Goal: Transaction & Acquisition: Purchase product/service

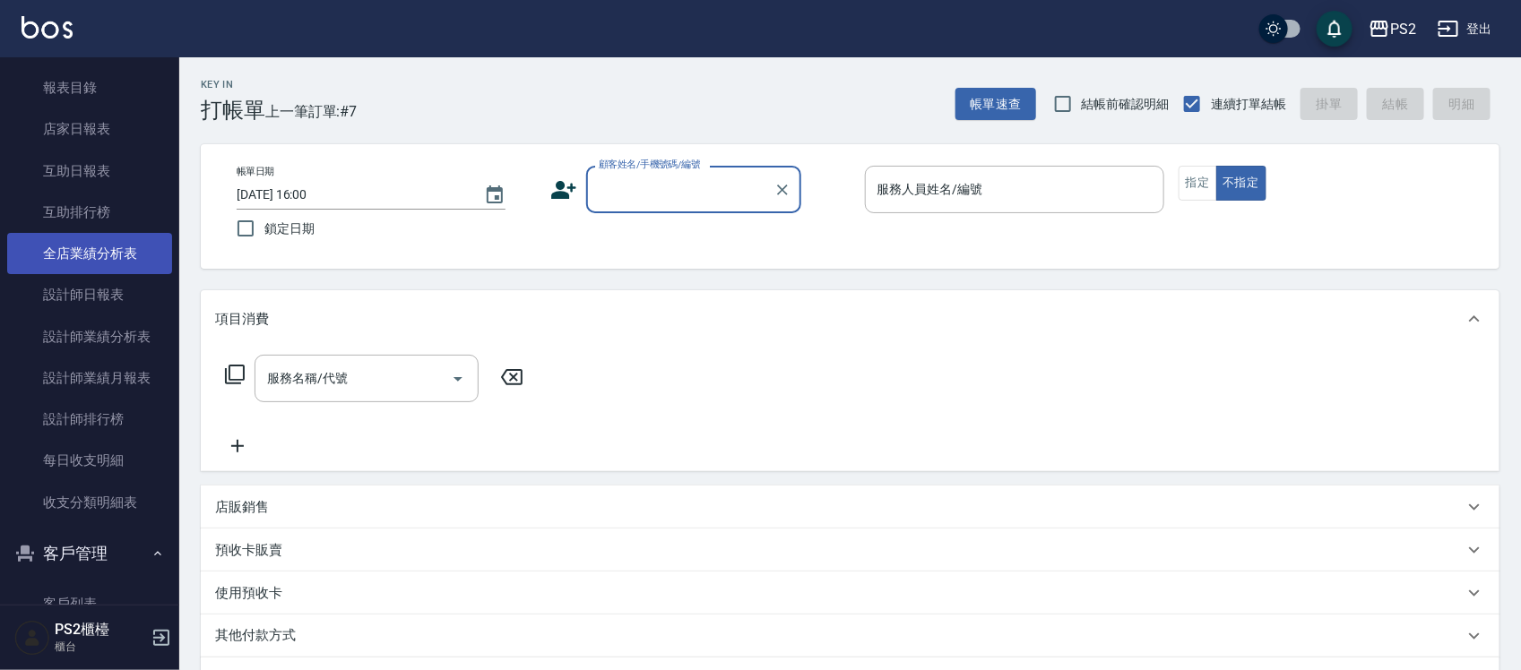
scroll to position [448, 0]
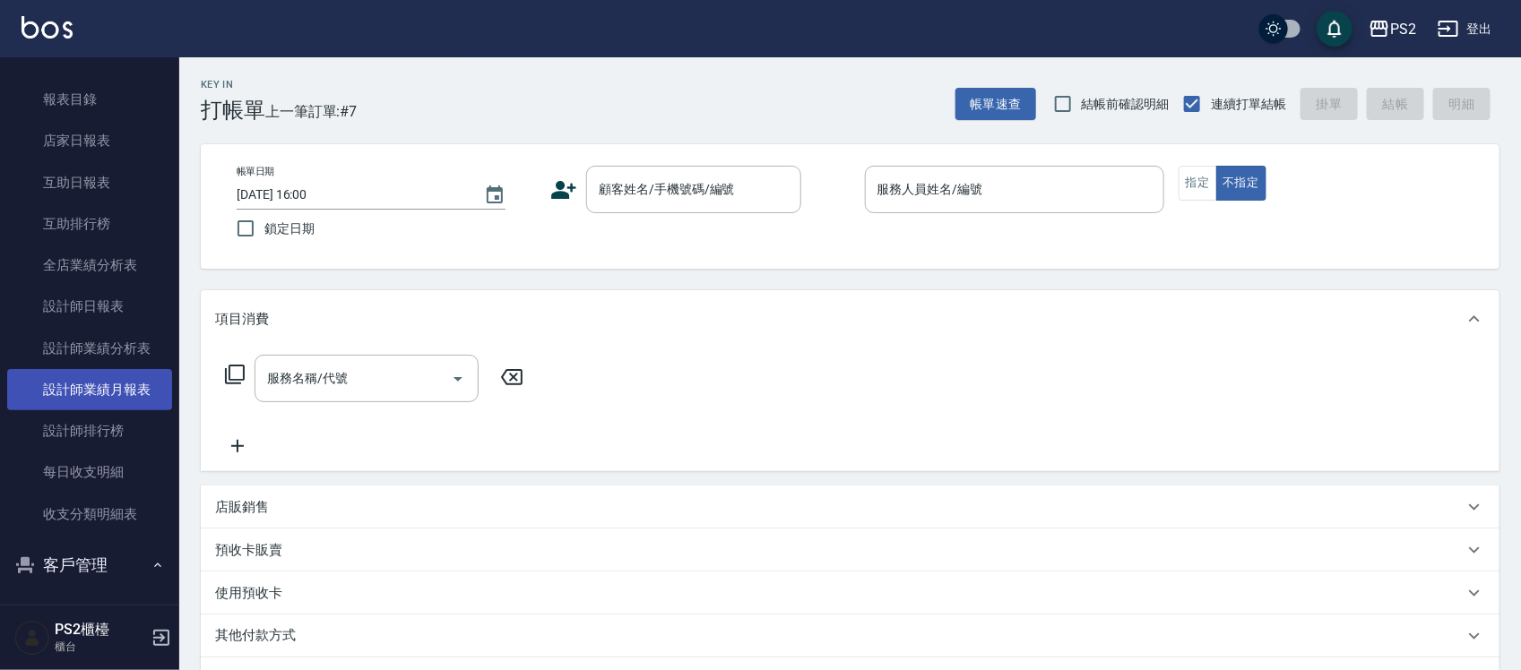
drag, startPoint x: 97, startPoint y: 333, endPoint x: 90, endPoint y: 350, distance: 18.5
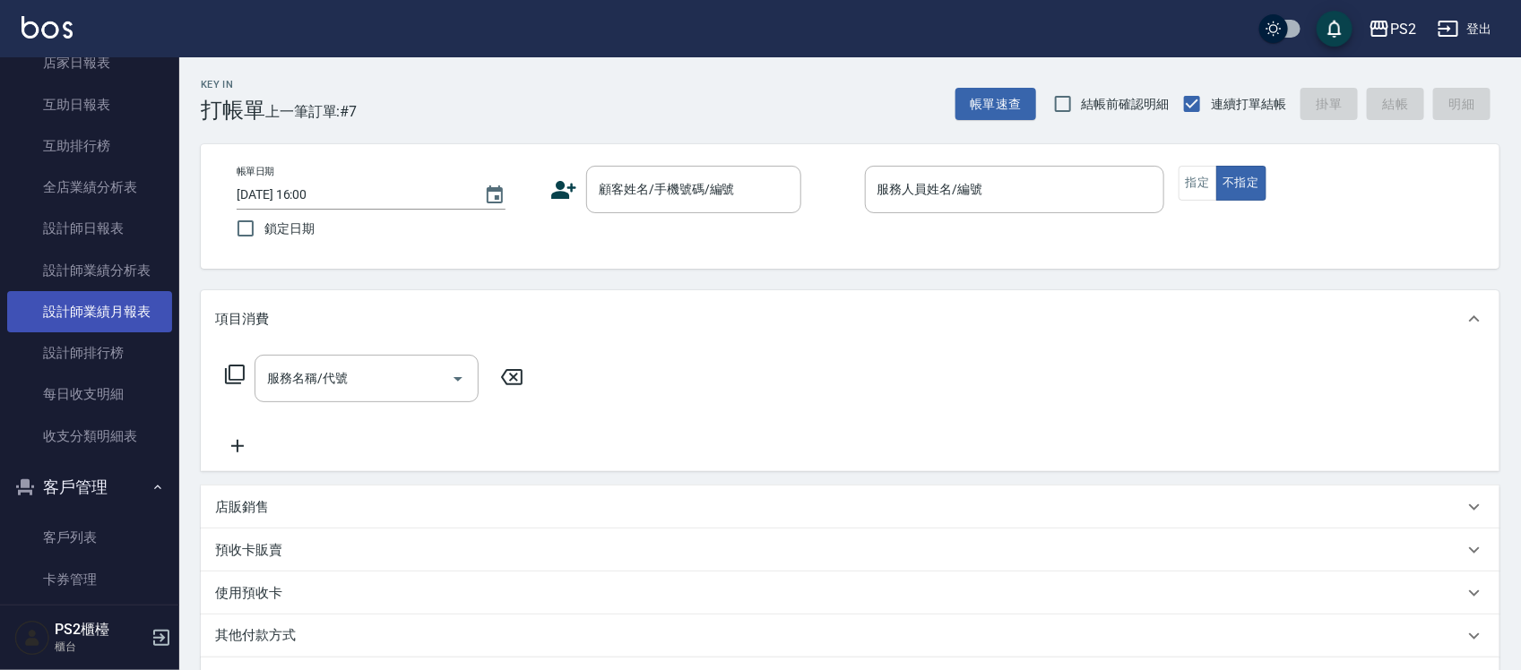
scroll to position [672, 0]
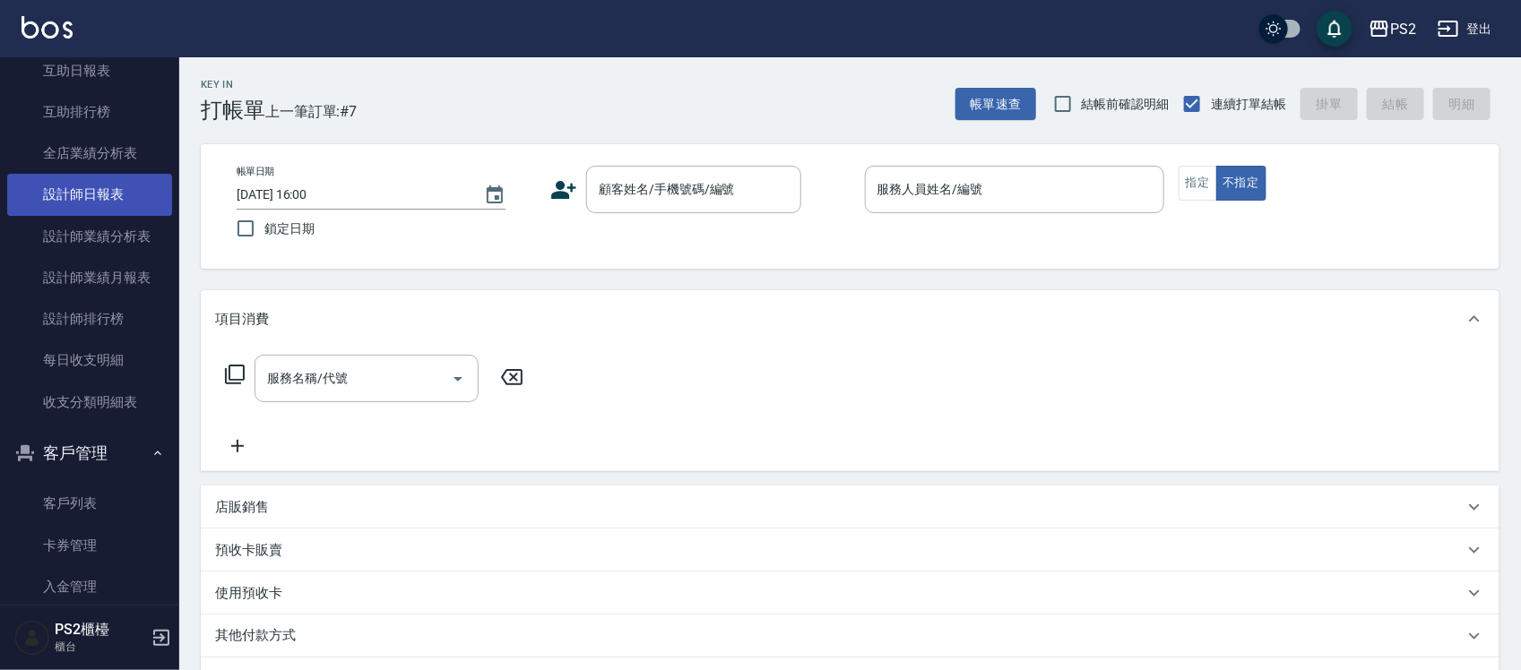
drag, startPoint x: 90, startPoint y: 350, endPoint x: 96, endPoint y: 202, distance: 148.9
click at [96, 202] on link "設計師日報表" at bounding box center [89, 194] width 165 height 41
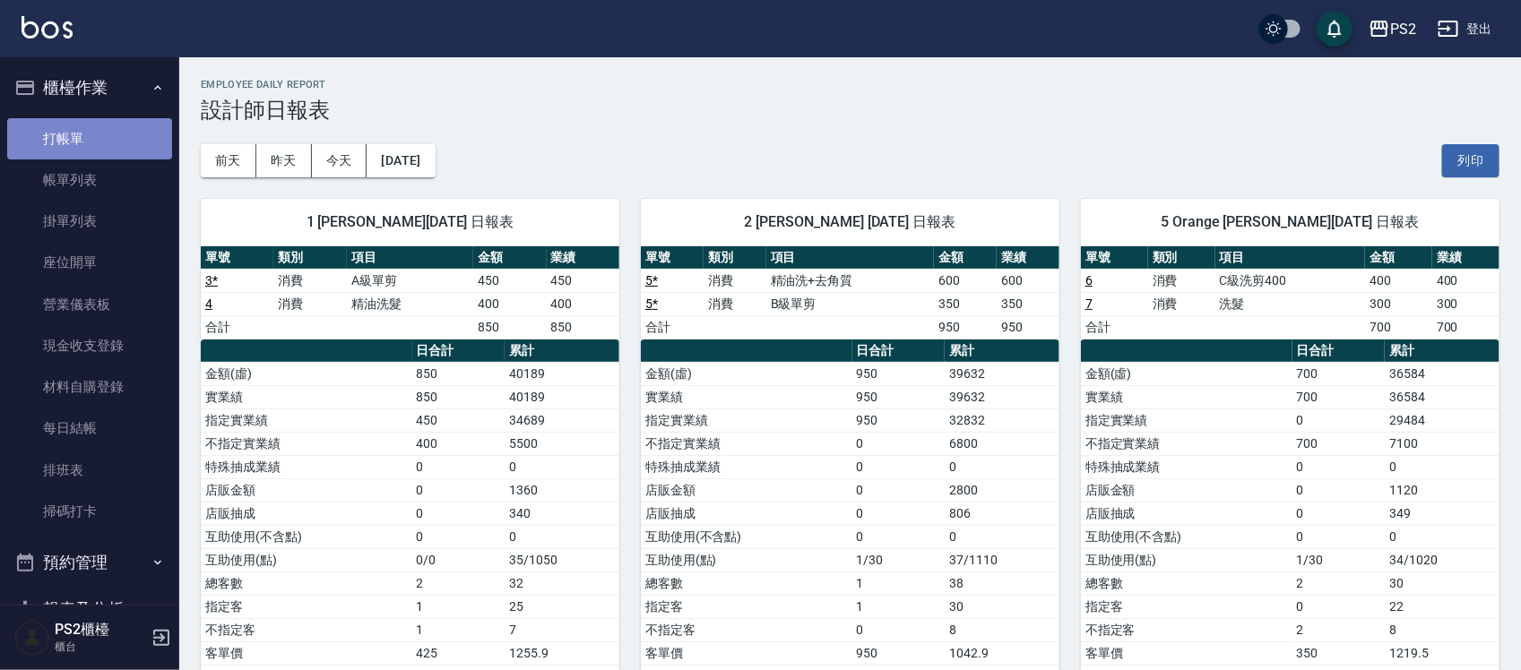
click at [114, 121] on link "打帳單" at bounding box center [89, 138] width 165 height 41
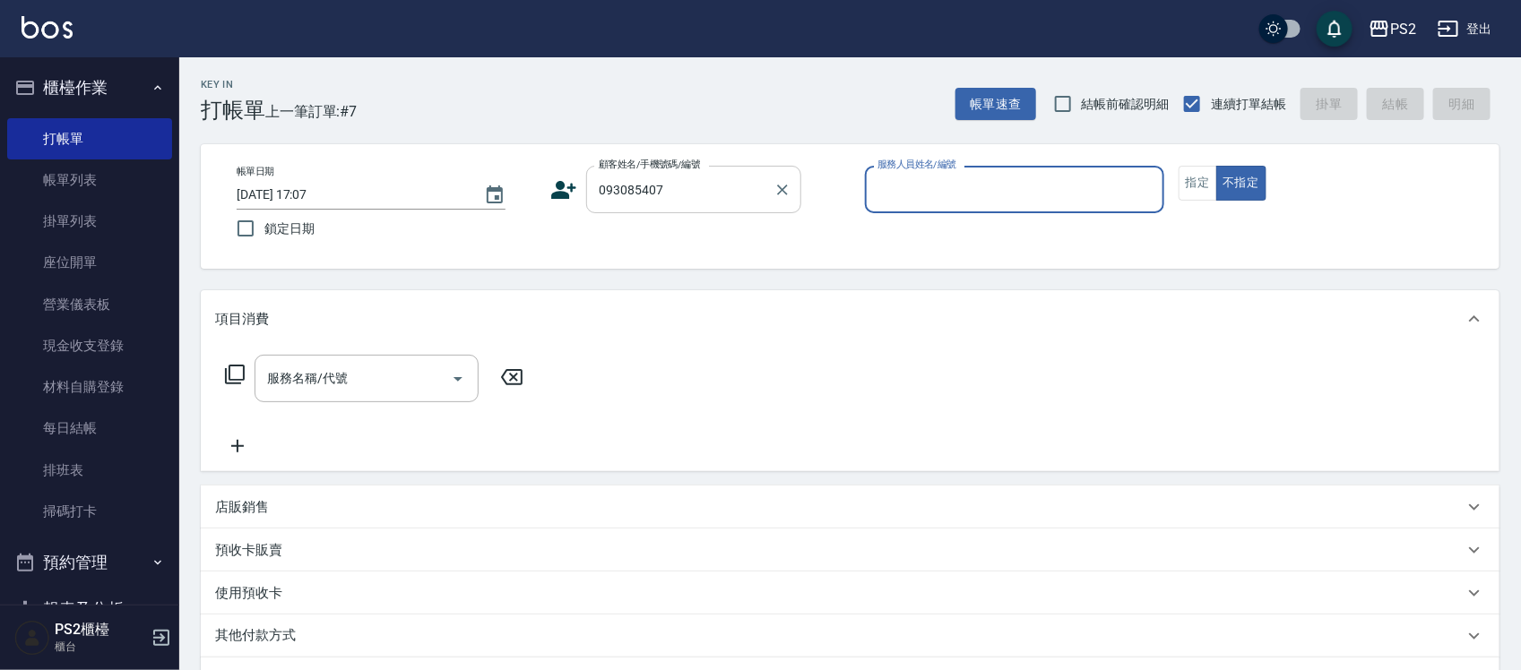
click at [703, 166] on div "093085407 顧客姓名/手機號碼/編號" at bounding box center [693, 189] width 215 height 47
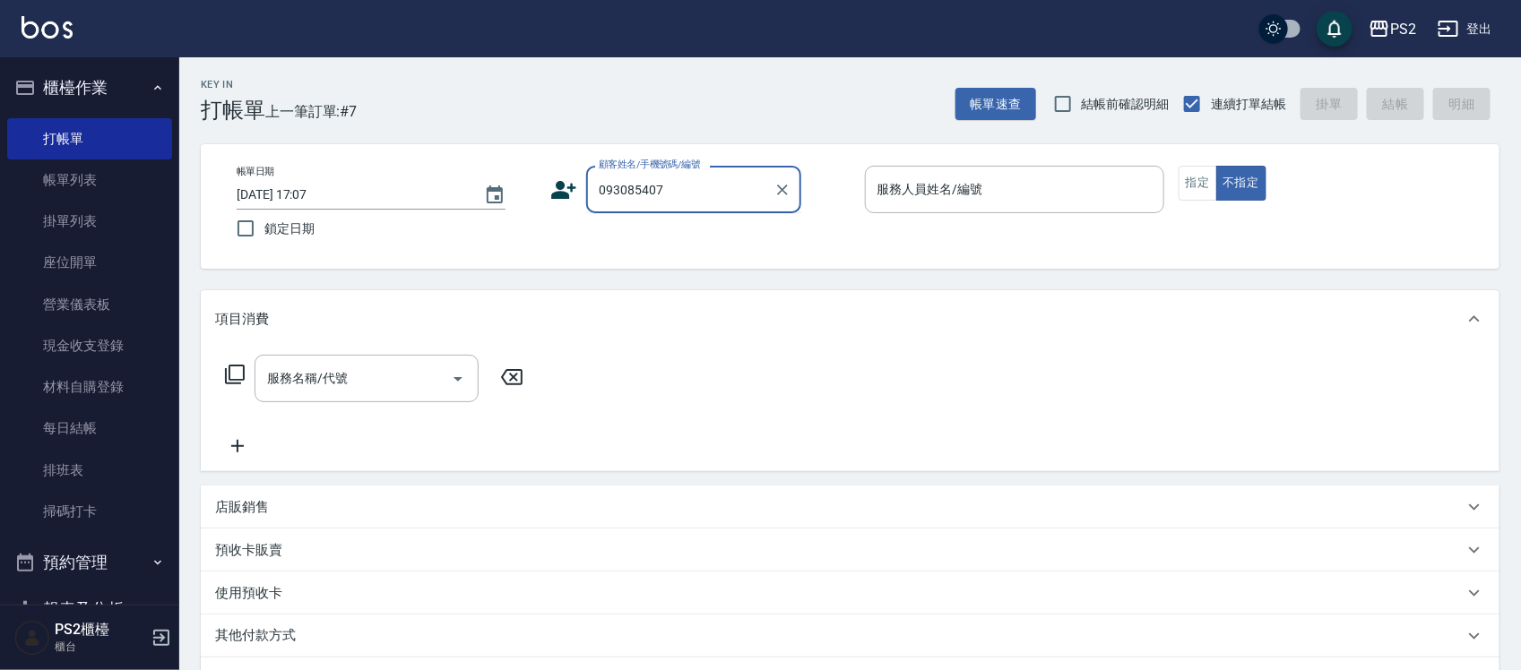
drag, startPoint x: 591, startPoint y: 186, endPoint x: 717, endPoint y: 206, distance: 127.0
click at [717, 206] on div "093085407 顧客姓名/手機號碼/編號" at bounding box center [693, 189] width 215 height 47
type input "0"
type input "T"
type input "ㄍ"
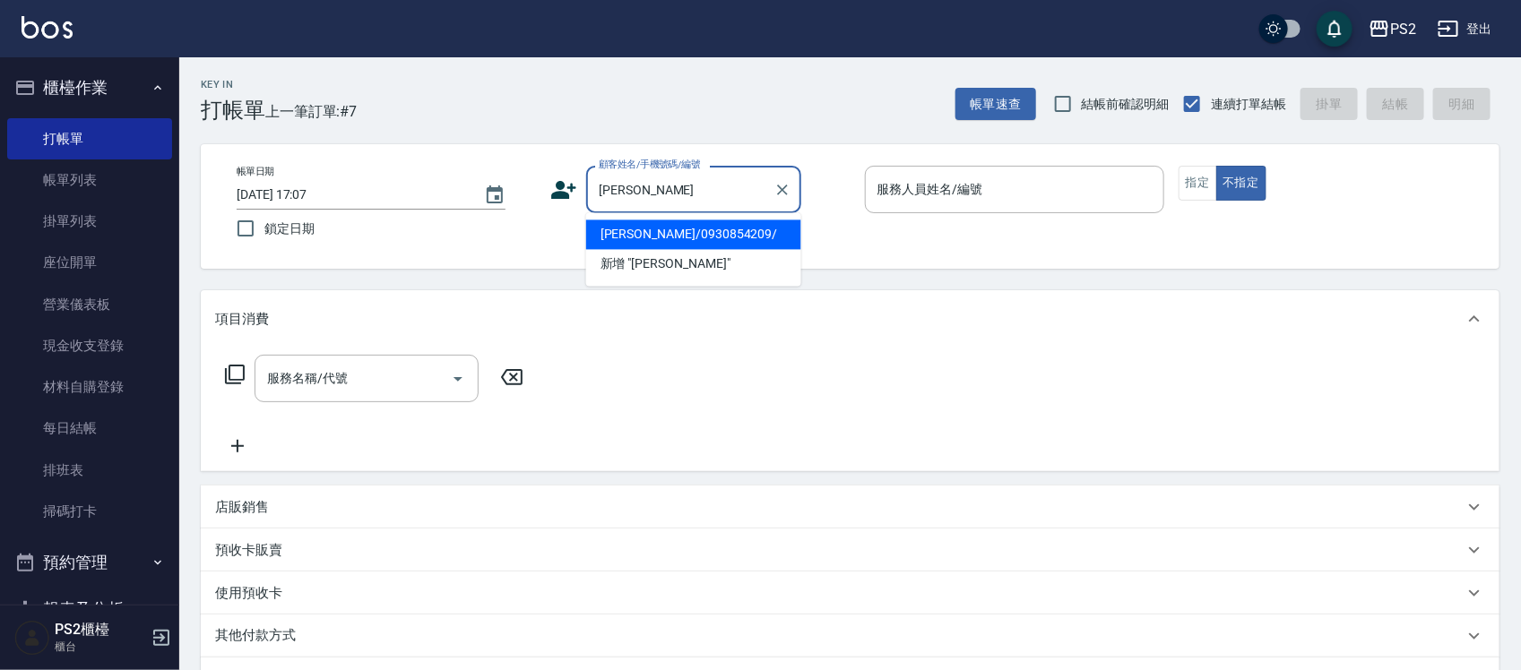
click at [677, 233] on li "[PERSON_NAME]/0930854209/" at bounding box center [693, 235] width 215 height 30
type input "[PERSON_NAME]/0930854209/"
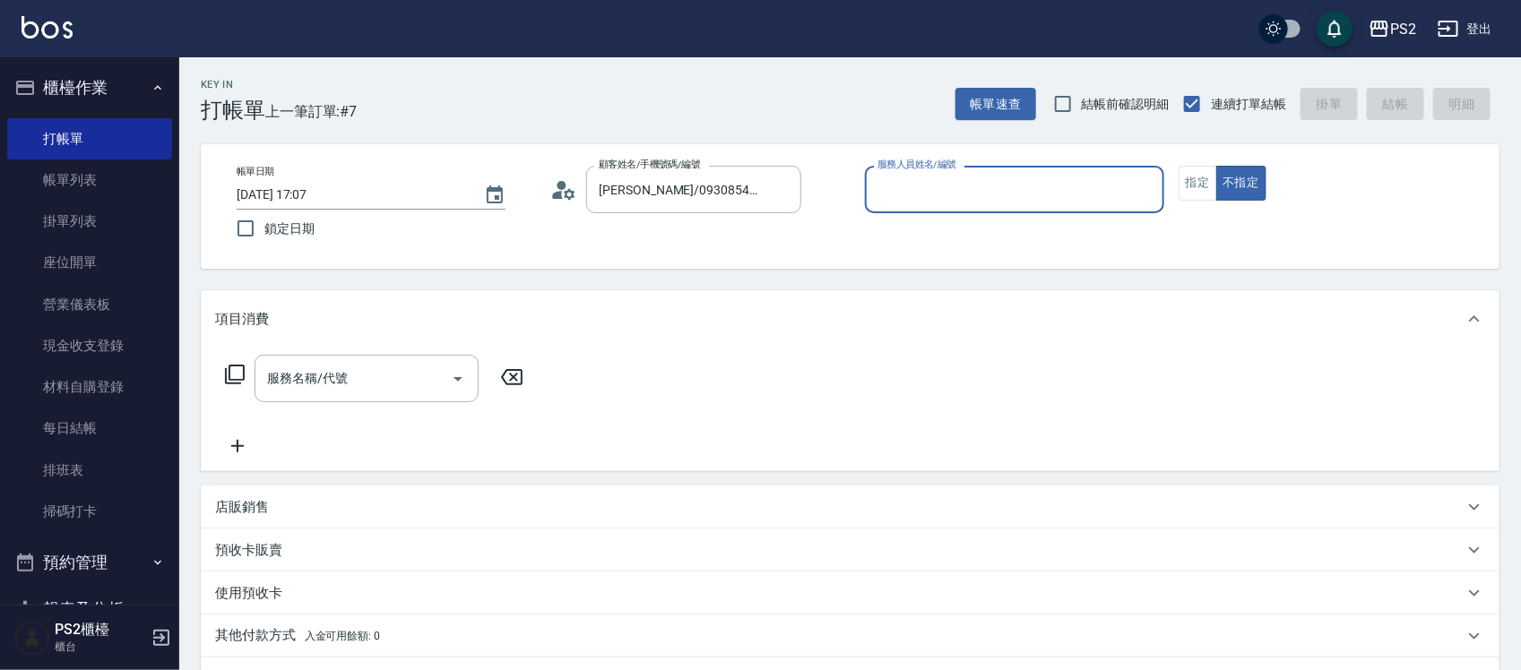
click at [556, 195] on icon at bounding box center [558, 195] width 11 height 8
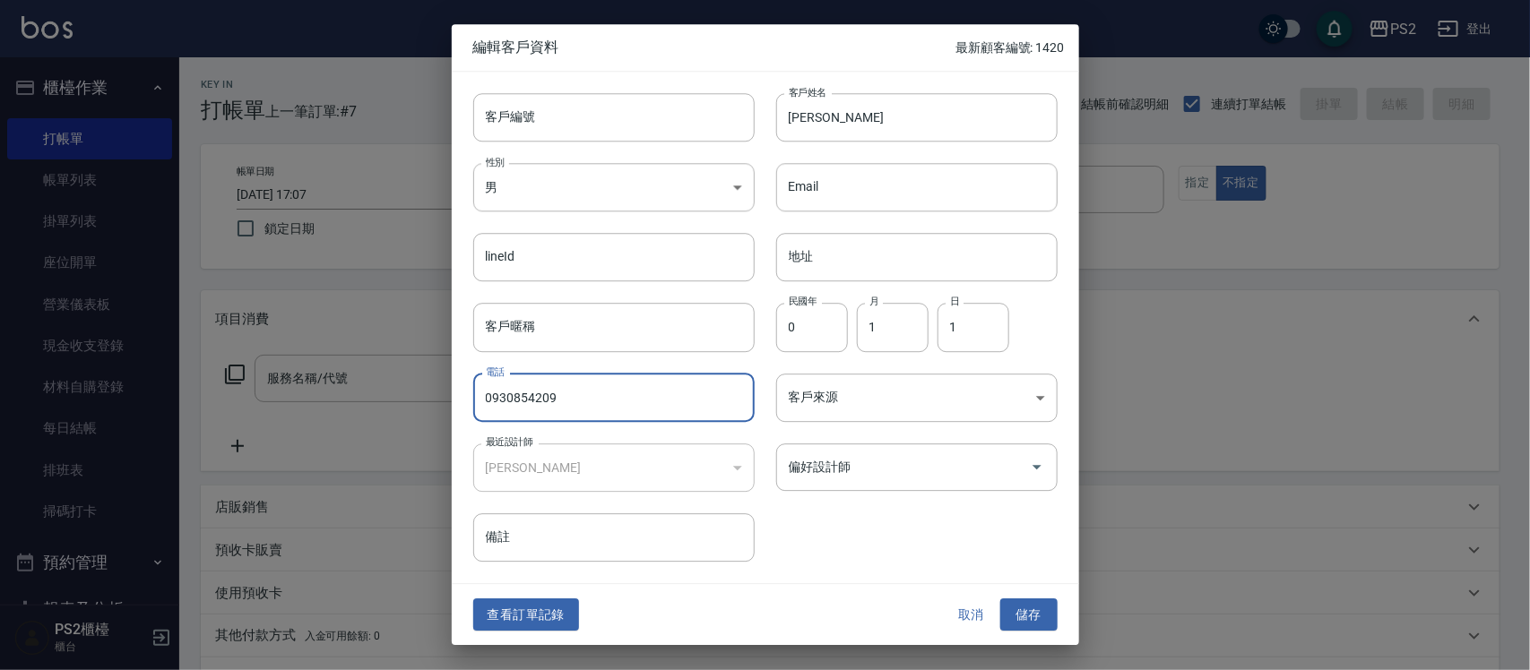
click at [615, 414] on input "0930854209" at bounding box center [613, 398] width 281 height 48
type input "0930854207"
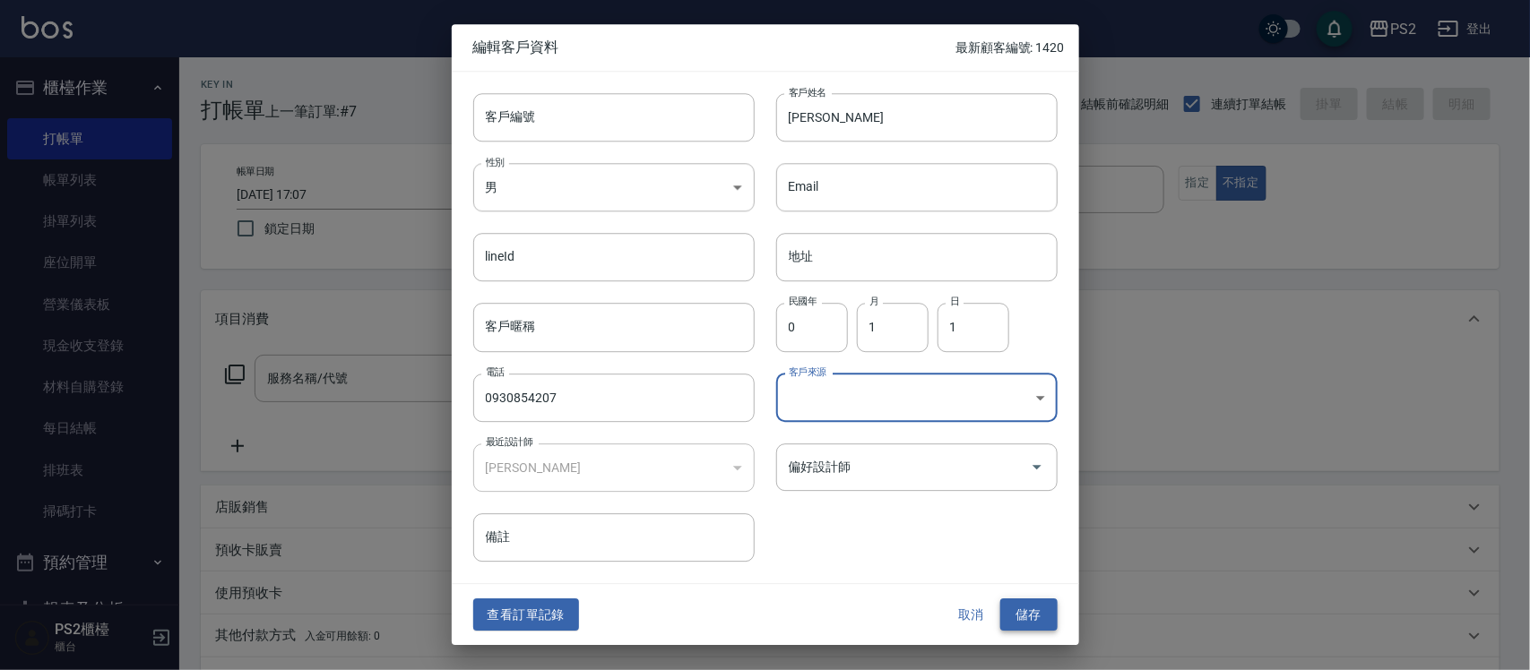
click at [1014, 615] on button "儲存" at bounding box center [1028, 615] width 57 height 33
click at [1033, 615] on button "儲存" at bounding box center [1028, 615] width 57 height 33
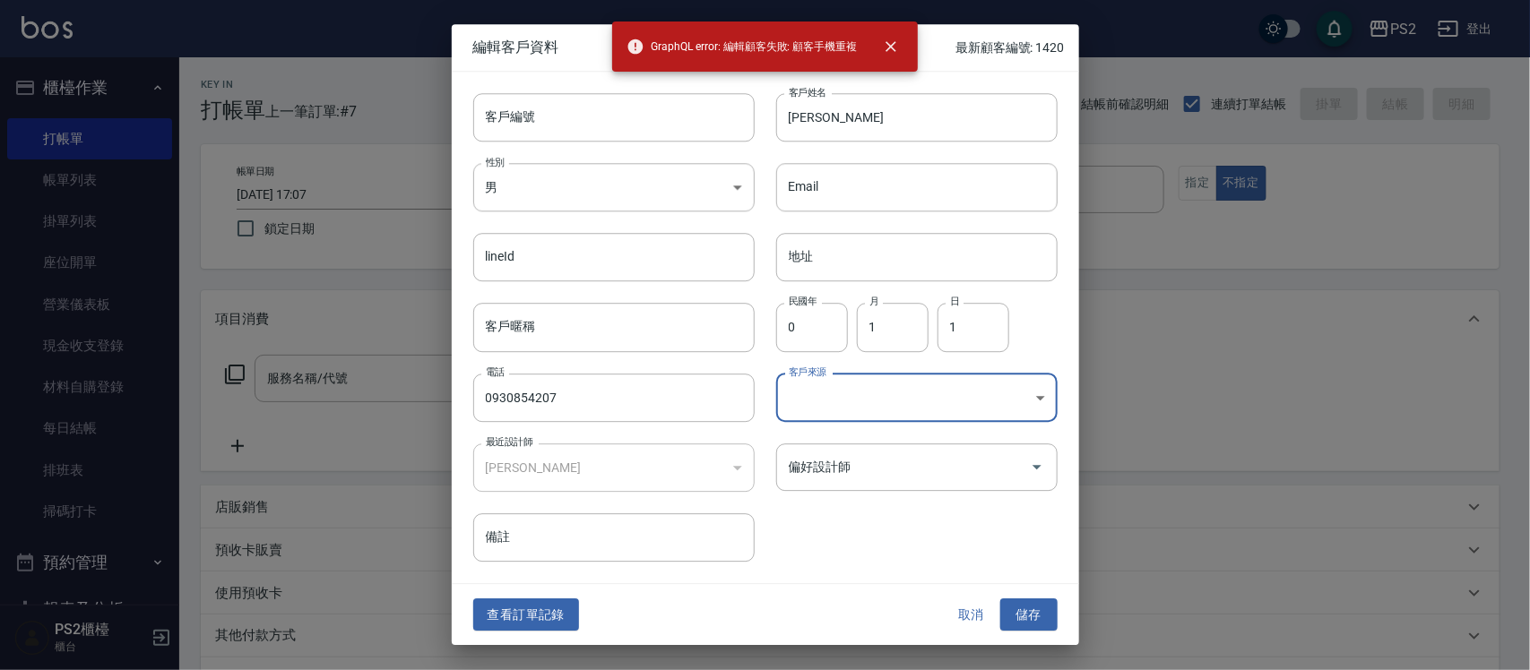
click at [956, 566] on div "客戶編號 客戶編號 客戶姓名 [PERSON_NAME]姓名 性別 男 [DEMOGRAPHIC_DATA] 性別 Email Email lineId li…" at bounding box center [765, 328] width 627 height 512
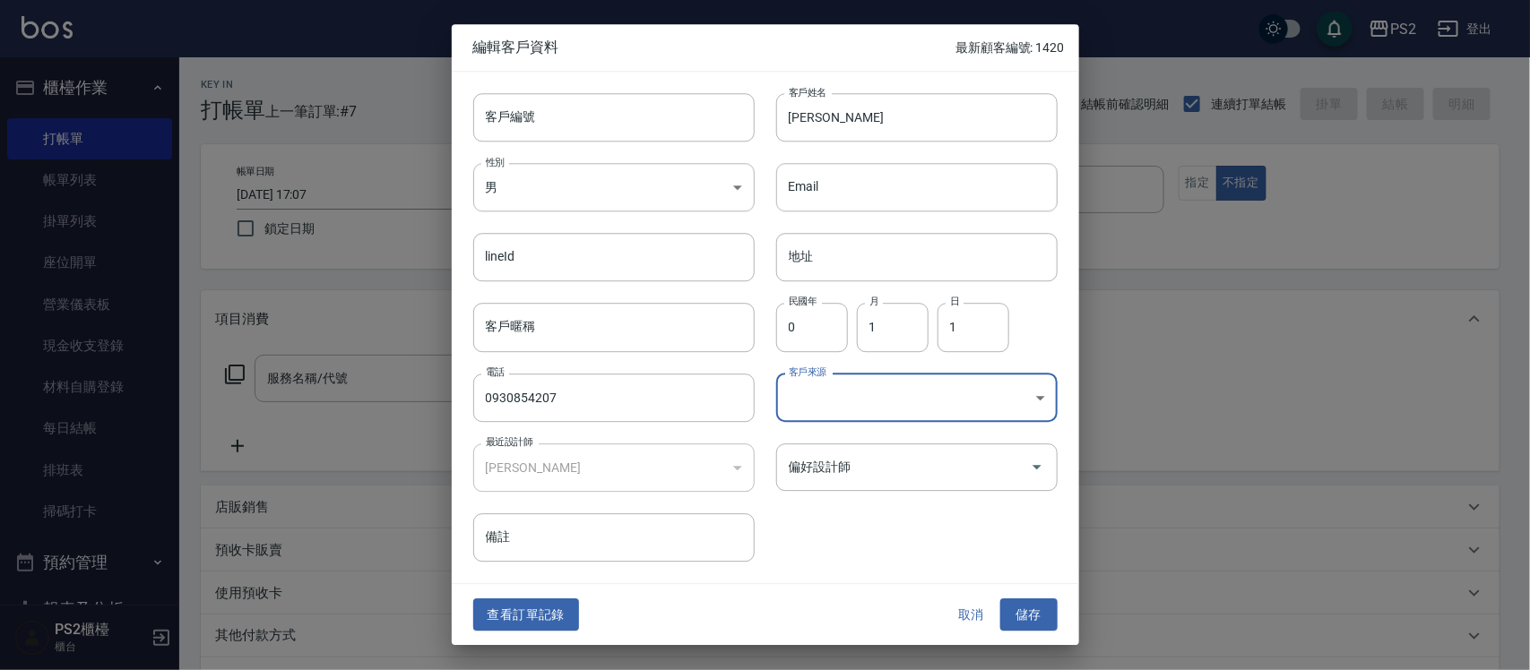
click at [956, 566] on div "客戶編號 客戶編號 客戶姓名 [PERSON_NAME]姓名 性別 男 [DEMOGRAPHIC_DATA] 性別 Email Email lineId li…" at bounding box center [765, 328] width 627 height 512
click at [1145, 401] on div at bounding box center [765, 335] width 1530 height 670
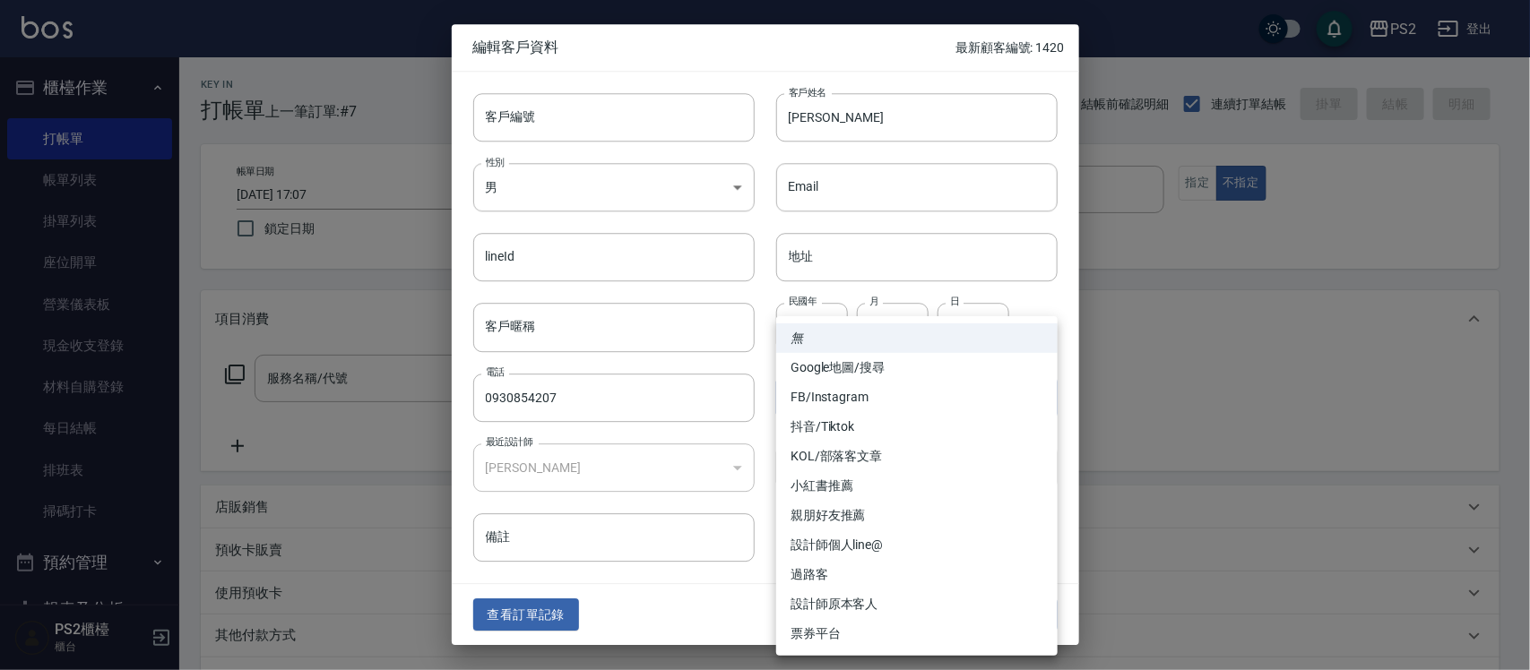
click at [1048, 409] on body "PS2 登出 櫃檯作業 打帳單 帳單列表 掛單列表 座位開單 營業儀表板 現金收支登錄 材料自購登錄 每日結帳 排班表 掃碼打卡 預約管理 預約管理 單日預約…" at bounding box center [765, 447] width 1530 height 895
click at [1103, 433] on div at bounding box center [765, 335] width 1530 height 670
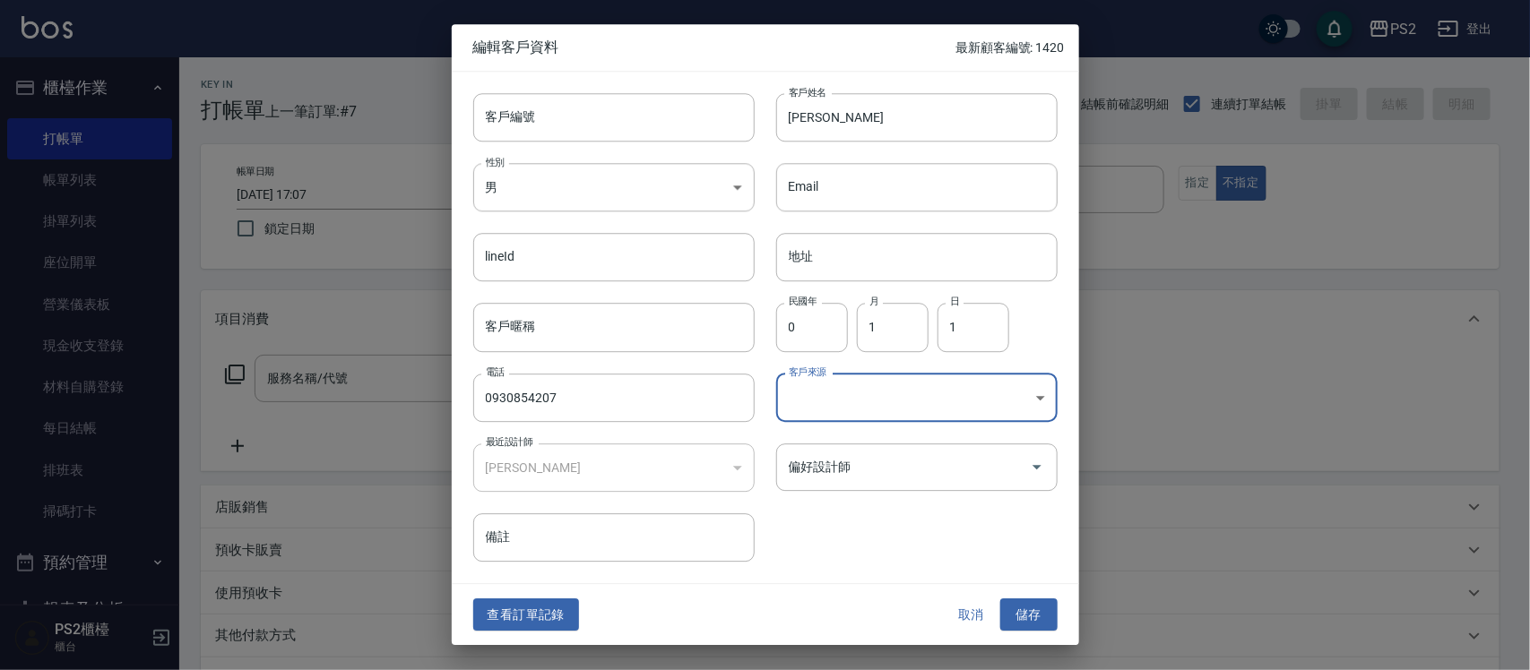
click at [1103, 433] on div at bounding box center [765, 335] width 1530 height 670
click at [986, 397] on body "PS2 登出 櫃檯作業 打帳單 帳單列表 掛單列表 座位開單 營業儀表板 現金收支登錄 材料自購登錄 每日結帳 排班表 掃碼打卡 預約管理 預約管理 單日預約…" at bounding box center [765, 447] width 1530 height 895
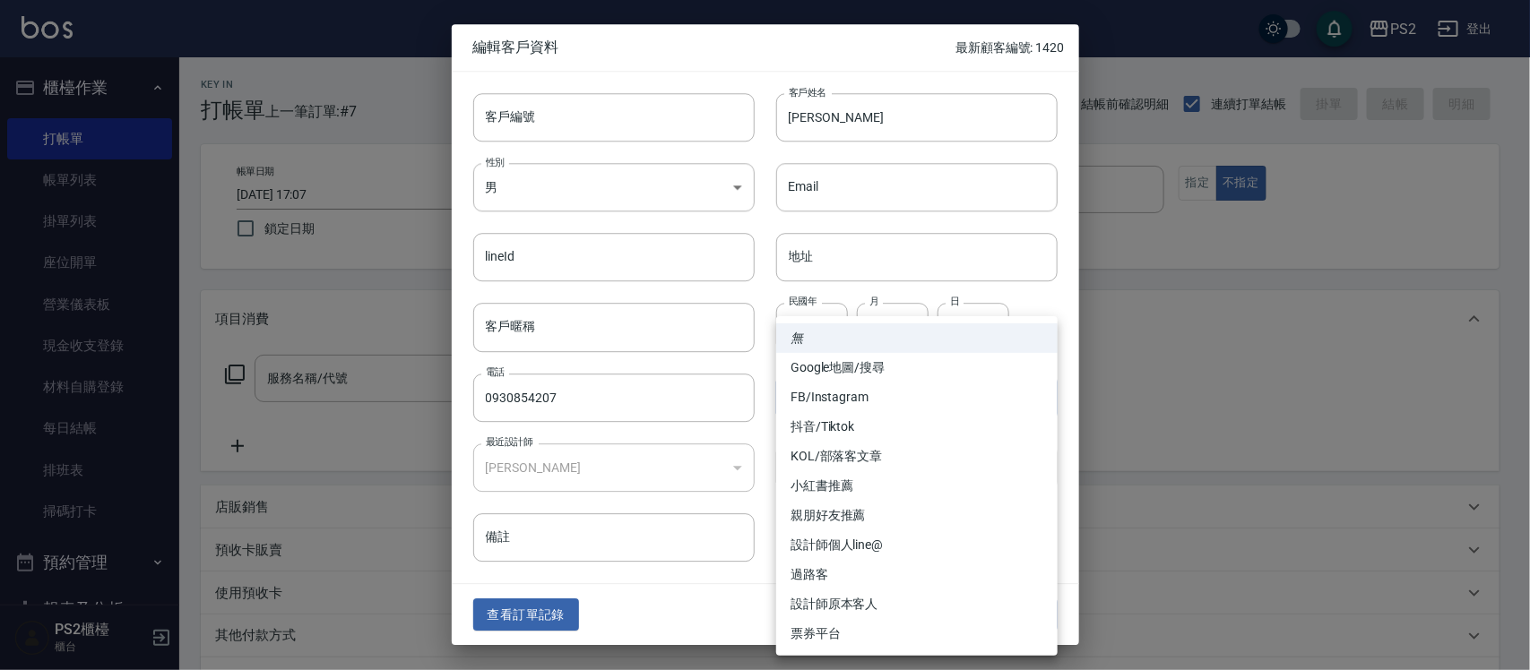
click at [923, 328] on li "無" at bounding box center [916, 338] width 281 height 30
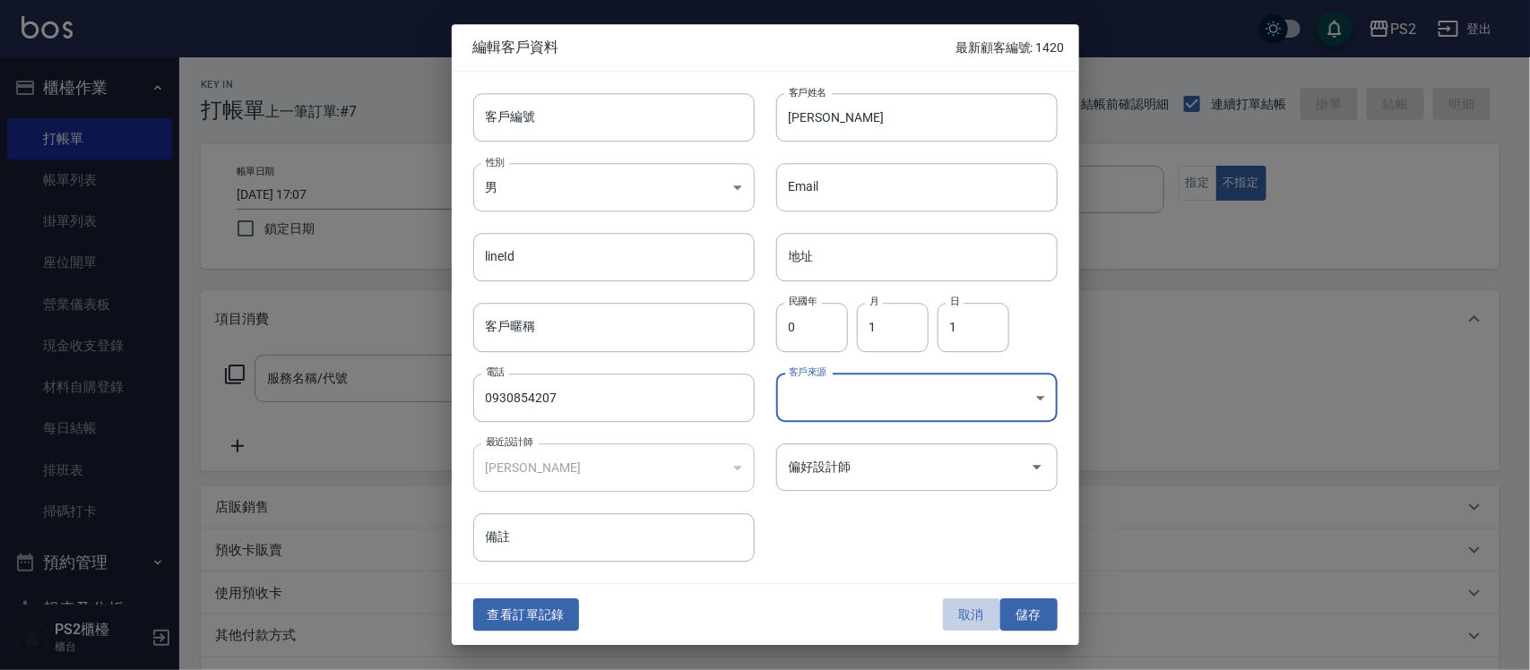
click at [969, 610] on button "取消" at bounding box center [971, 615] width 57 height 33
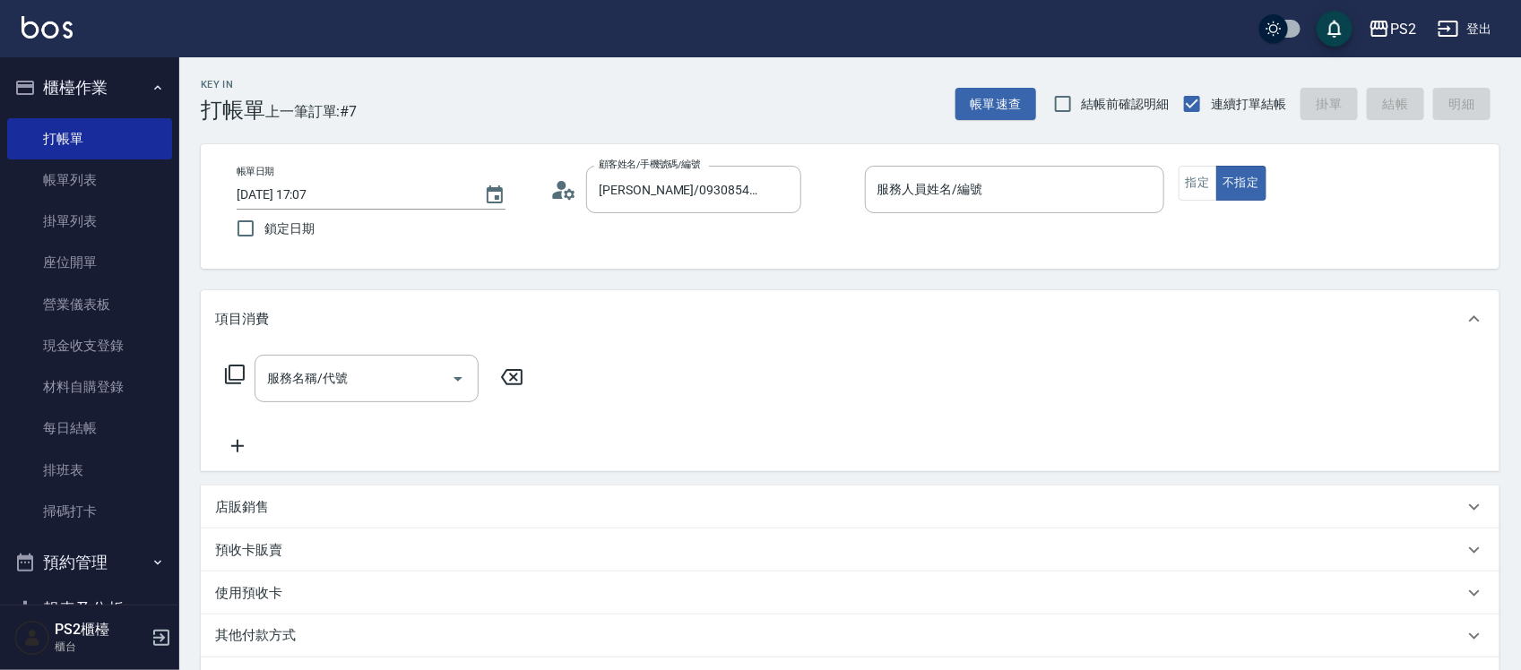
click at [563, 186] on circle at bounding box center [561, 185] width 9 height 9
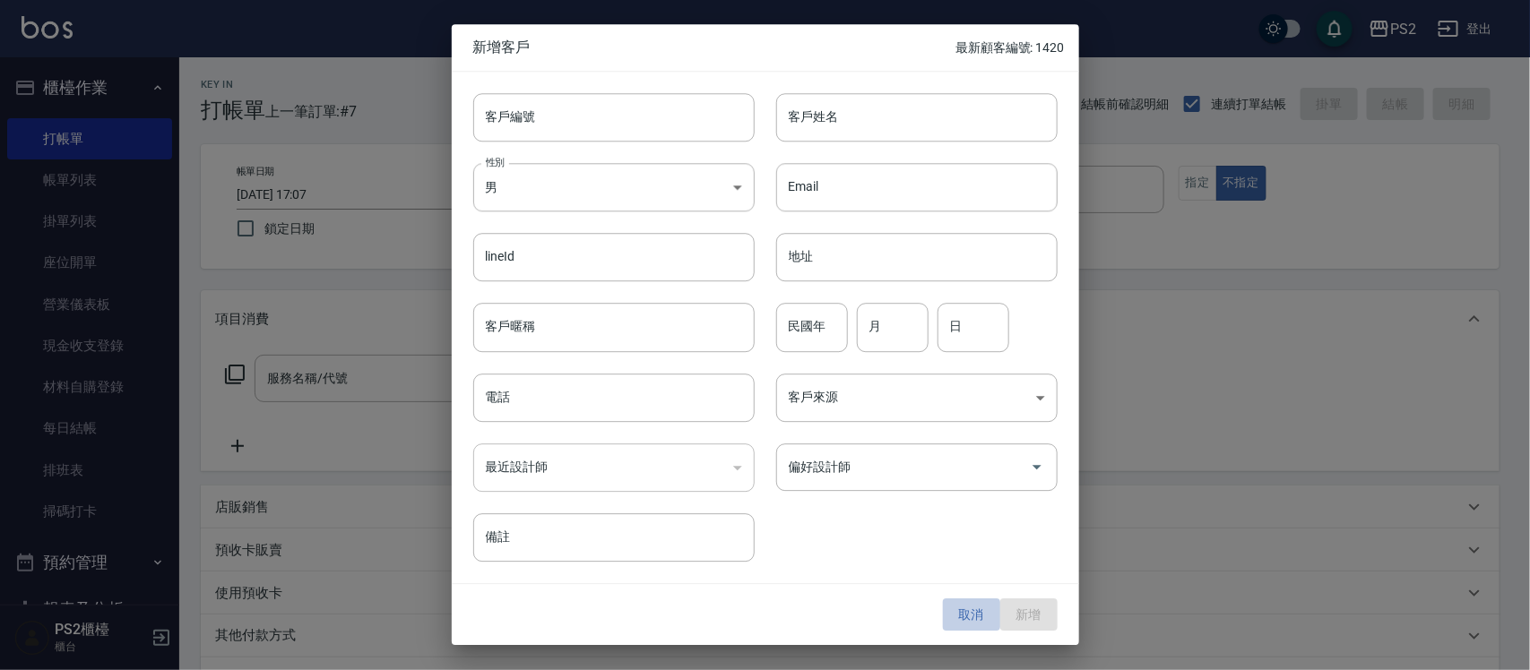
click at [956, 615] on button "取消" at bounding box center [971, 615] width 57 height 33
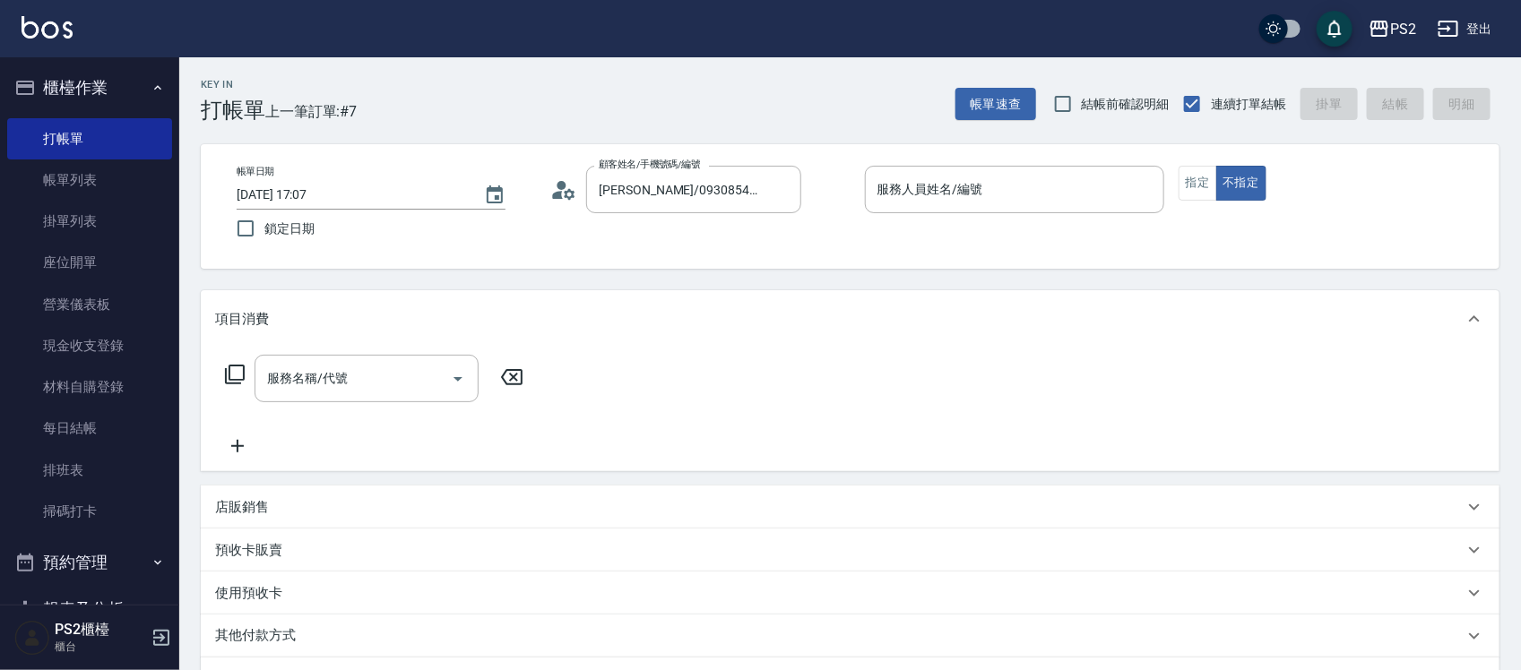
click at [569, 203] on div "顧客姓名/手機號碼/編號 [PERSON_NAME]/0930854209/ 顧客姓名/手機號碼/編號" at bounding box center [699, 189] width 299 height 47
click at [556, 188] on icon at bounding box center [563, 190] width 27 height 27
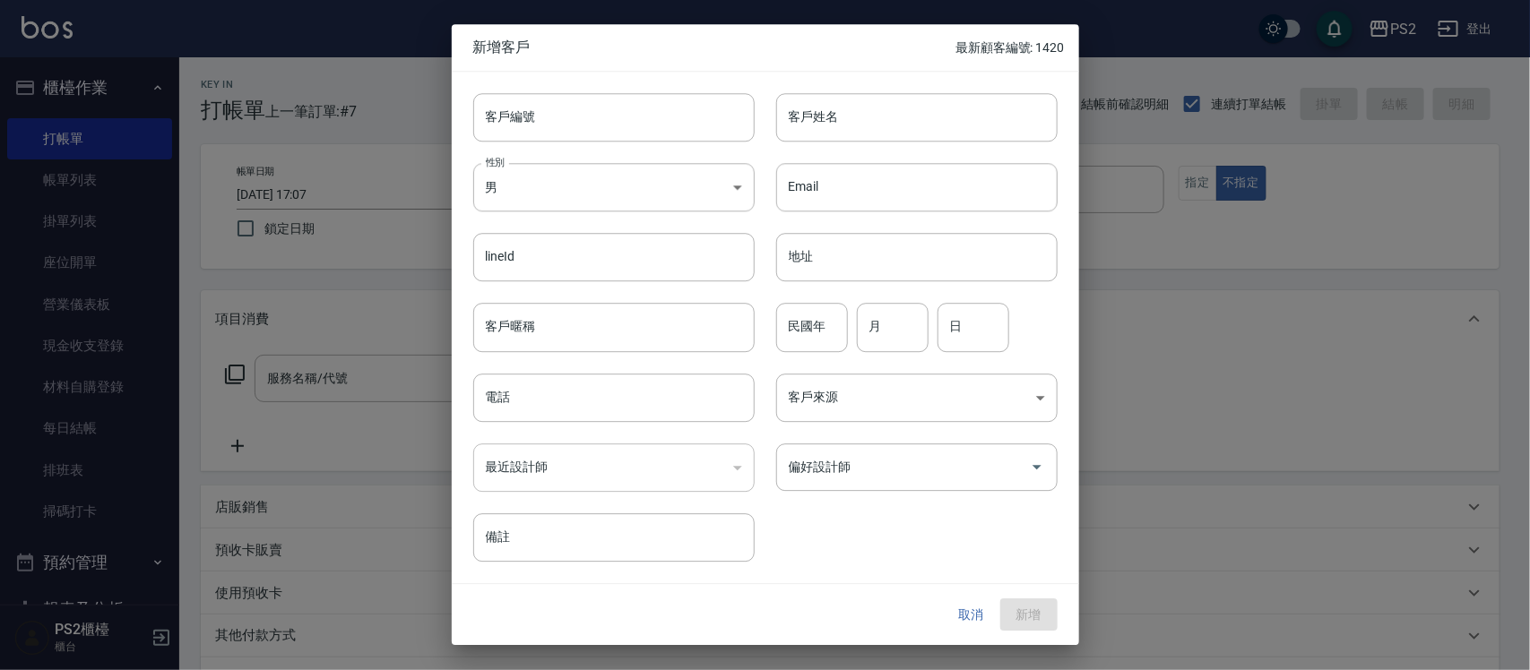
click at [969, 625] on button "取消" at bounding box center [971, 615] width 57 height 33
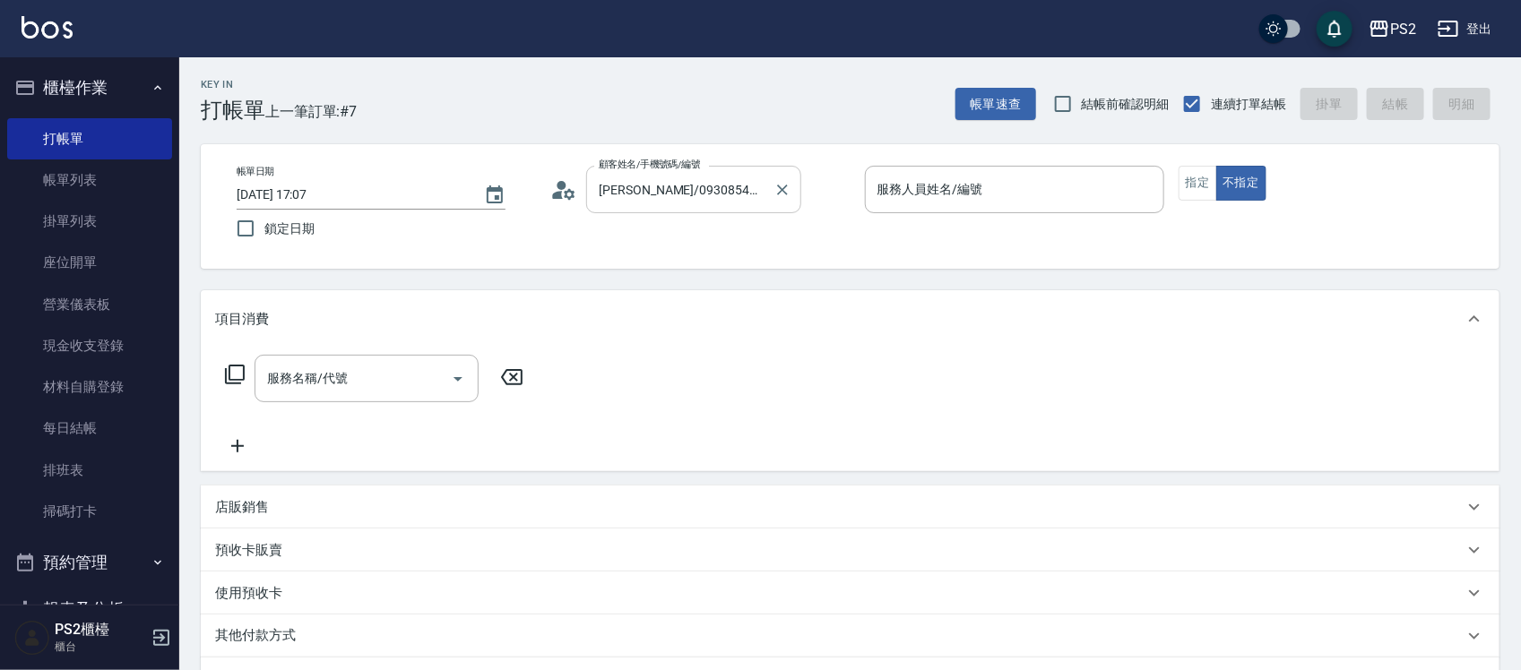
click at [768, 186] on div "[PERSON_NAME]/0930854209/ 顧客姓名/手機號碼/編號" at bounding box center [693, 189] width 215 height 47
click at [556, 177] on icon at bounding box center [563, 190] width 27 height 27
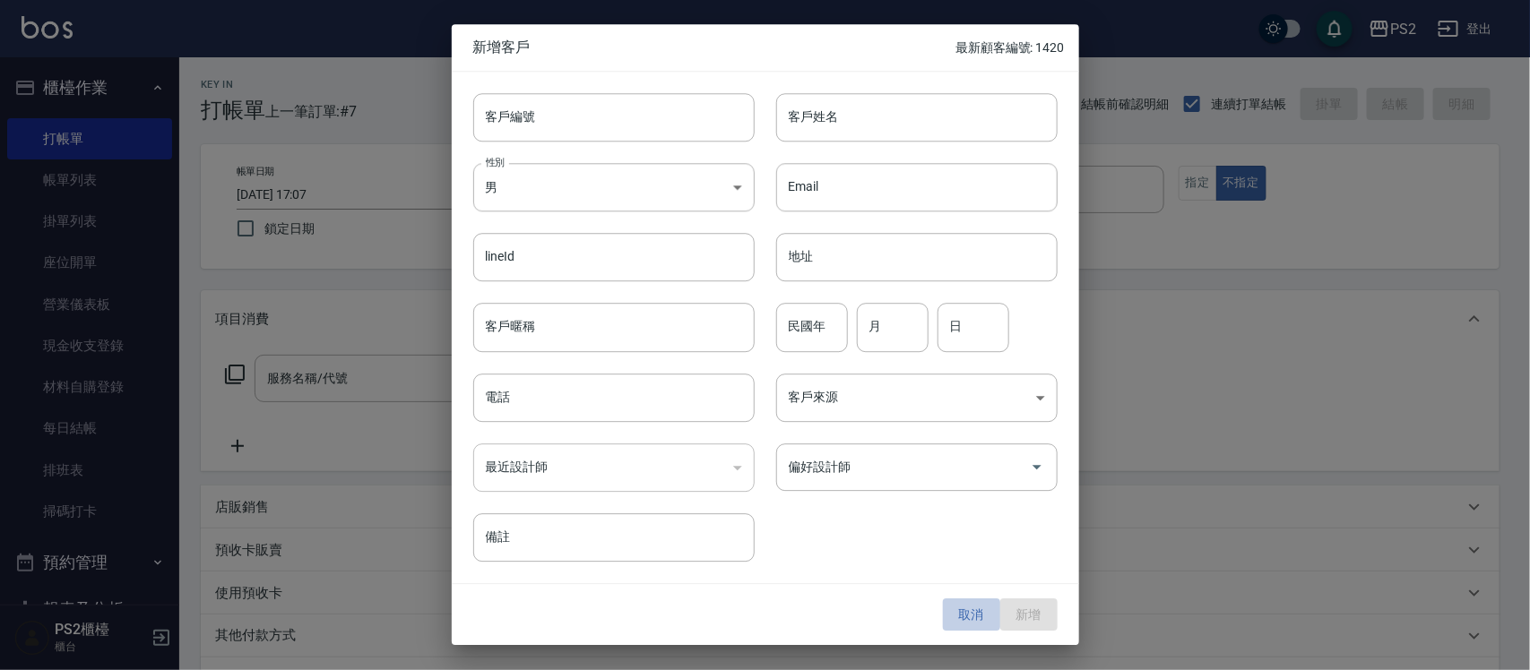
click at [968, 602] on button "取消" at bounding box center [971, 615] width 57 height 33
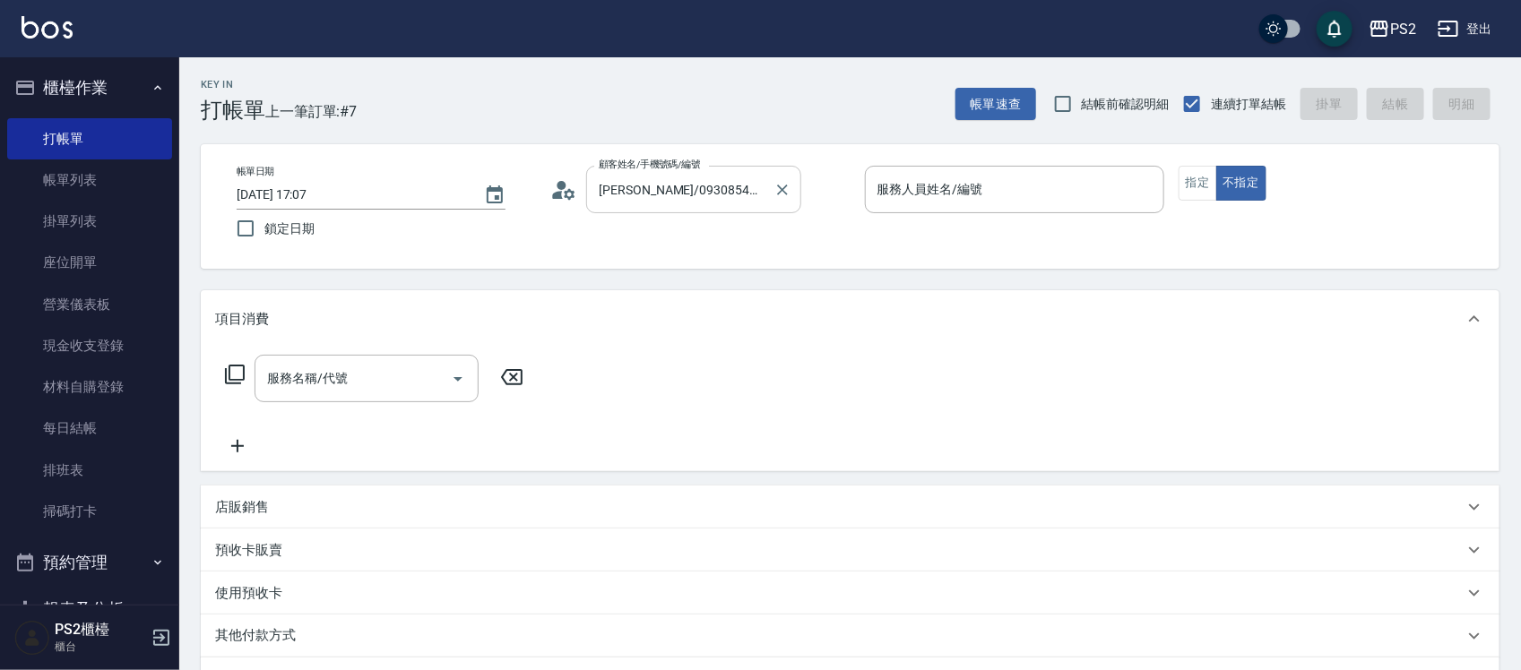
click at [754, 204] on input "[PERSON_NAME]/0930854209/" at bounding box center [680, 189] width 172 height 31
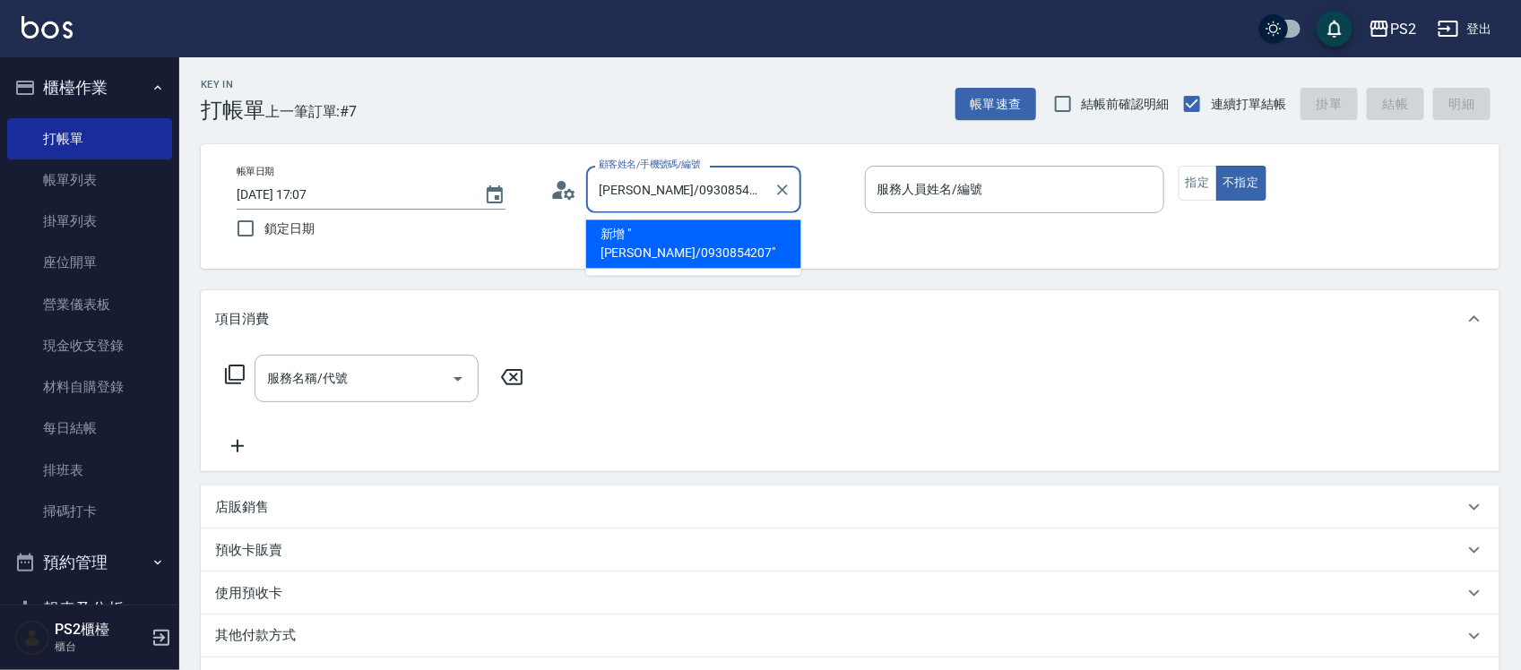
type input "[PERSON_NAME]/0930854207"
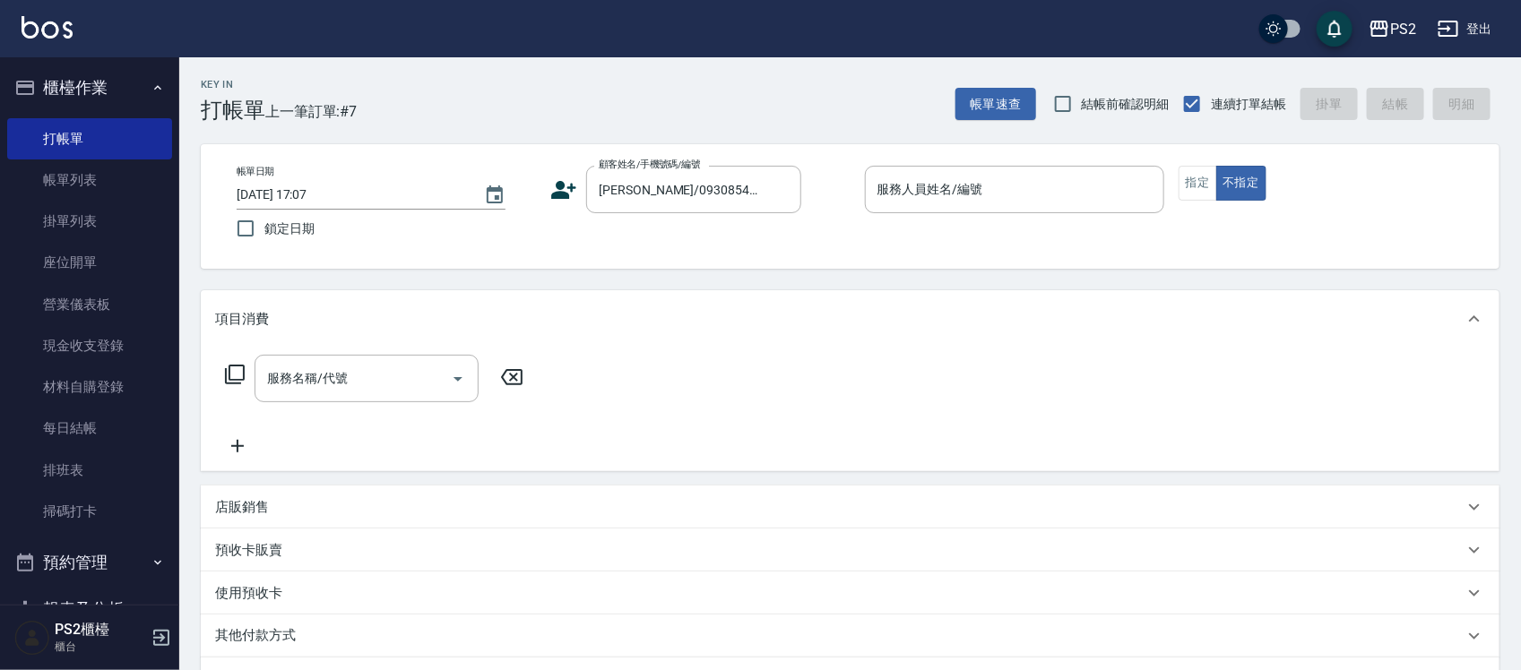
click at [572, 195] on icon at bounding box center [563, 190] width 27 height 27
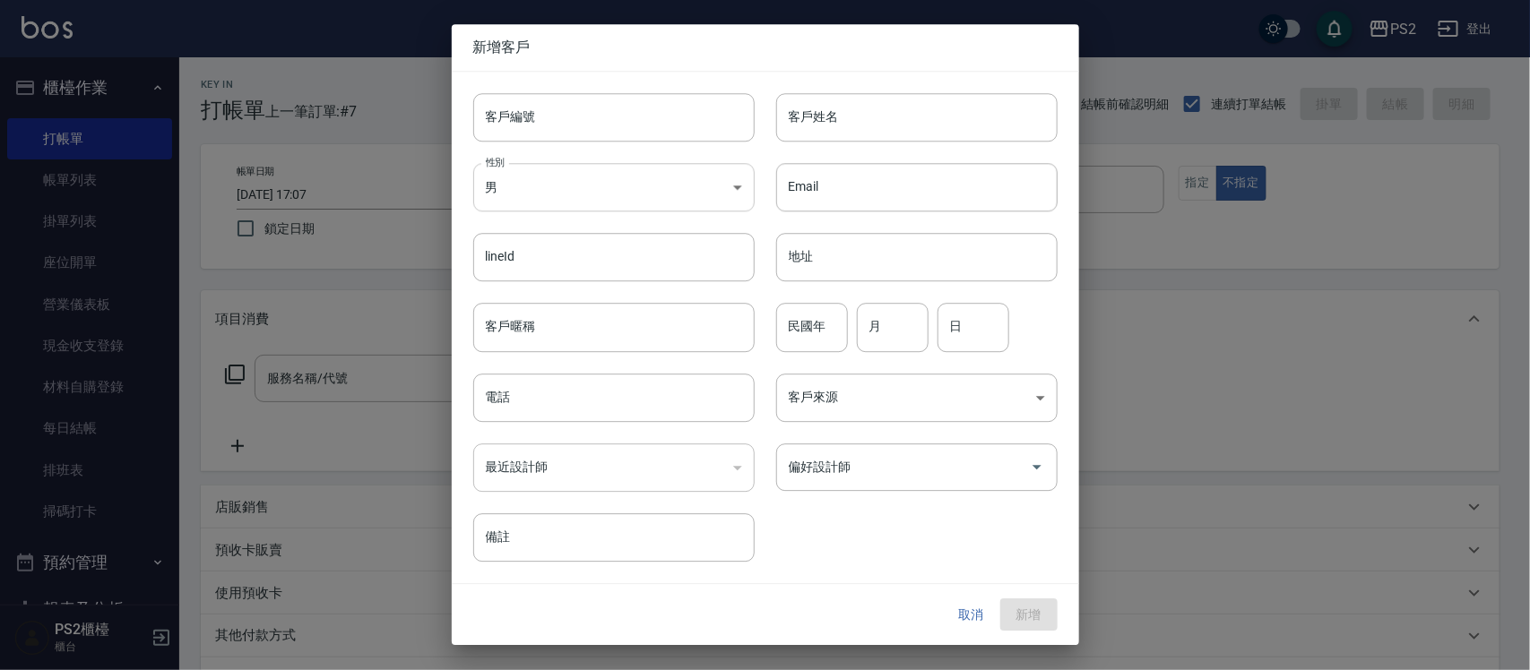
type input "[PERSON_NAME]/0930854207"
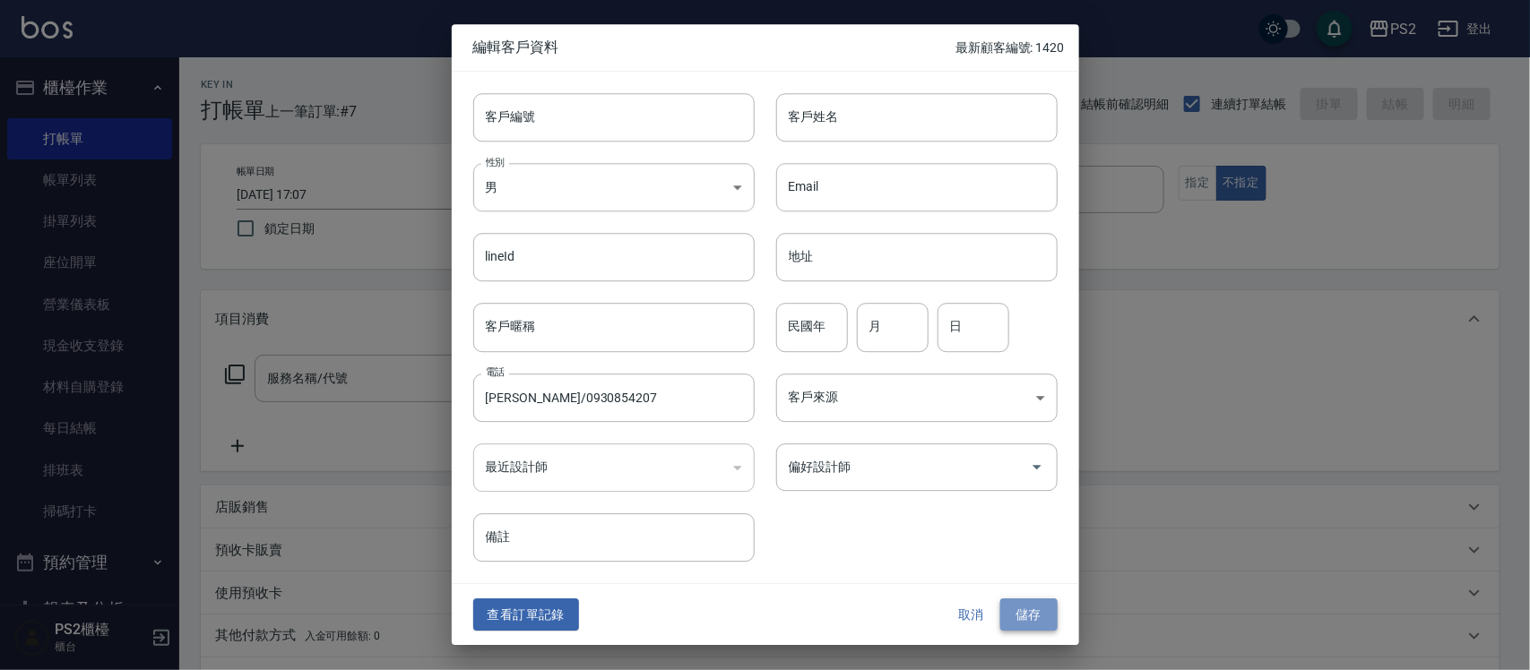
click at [1023, 614] on button "儲存" at bounding box center [1028, 615] width 57 height 33
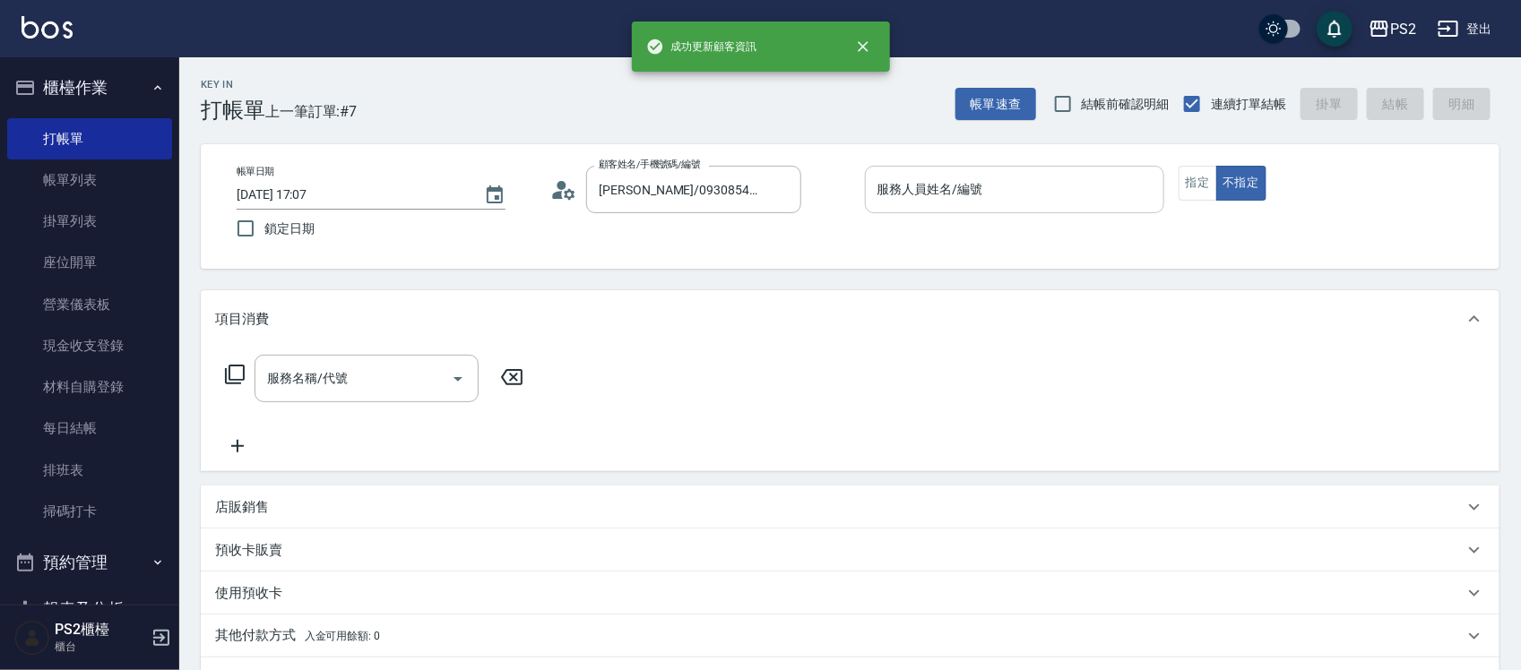
click at [1071, 176] on input "服務人員姓名/編號" at bounding box center [1014, 189] width 283 height 31
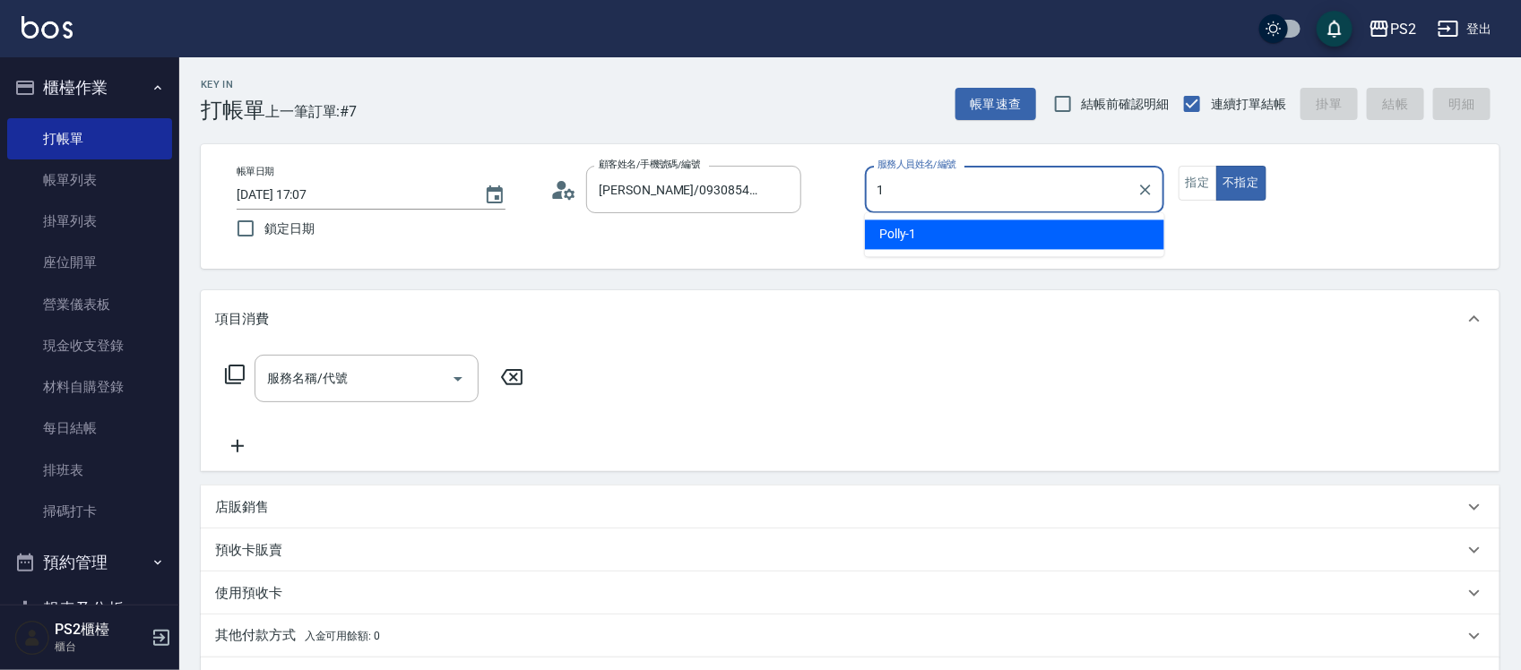
type input "Polly-1"
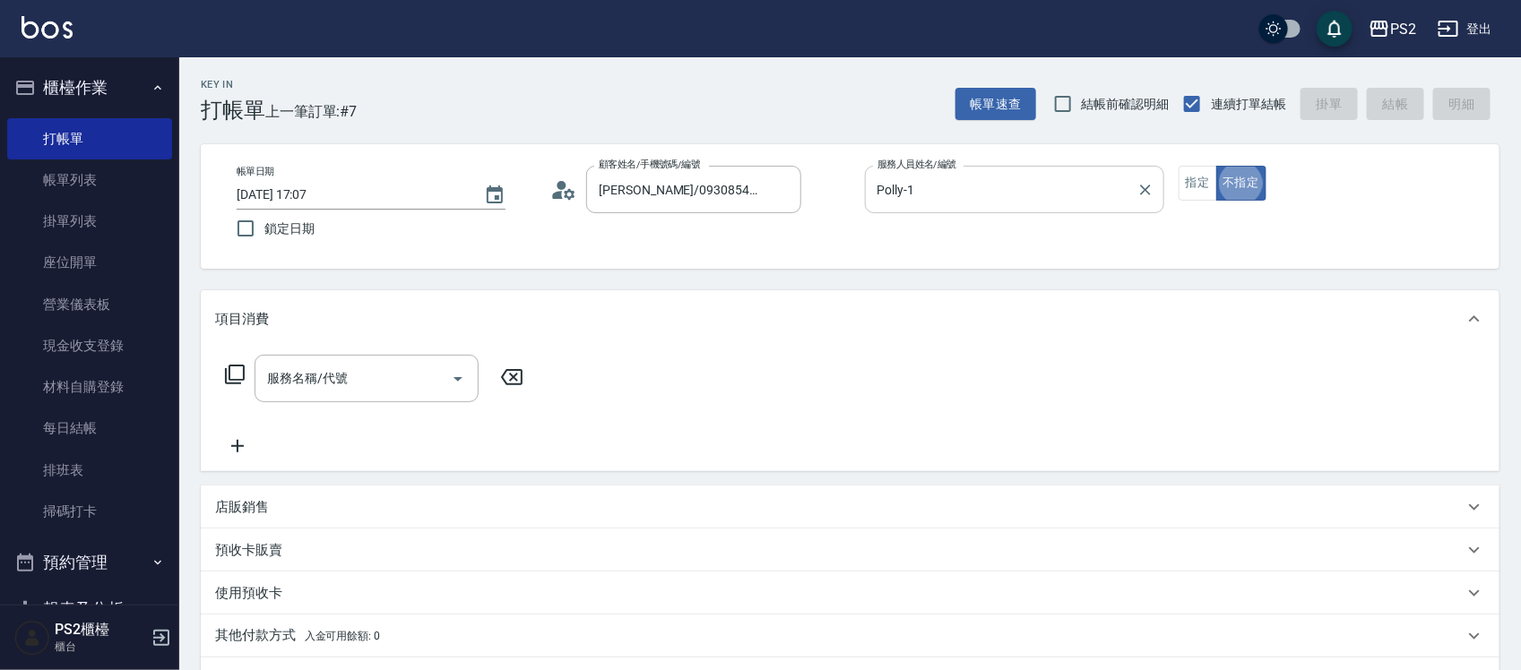
type button "false"
click at [1207, 189] on button "指定" at bounding box center [1197, 183] width 39 height 35
click at [356, 382] on input "服務名稱/代號" at bounding box center [353, 378] width 181 height 31
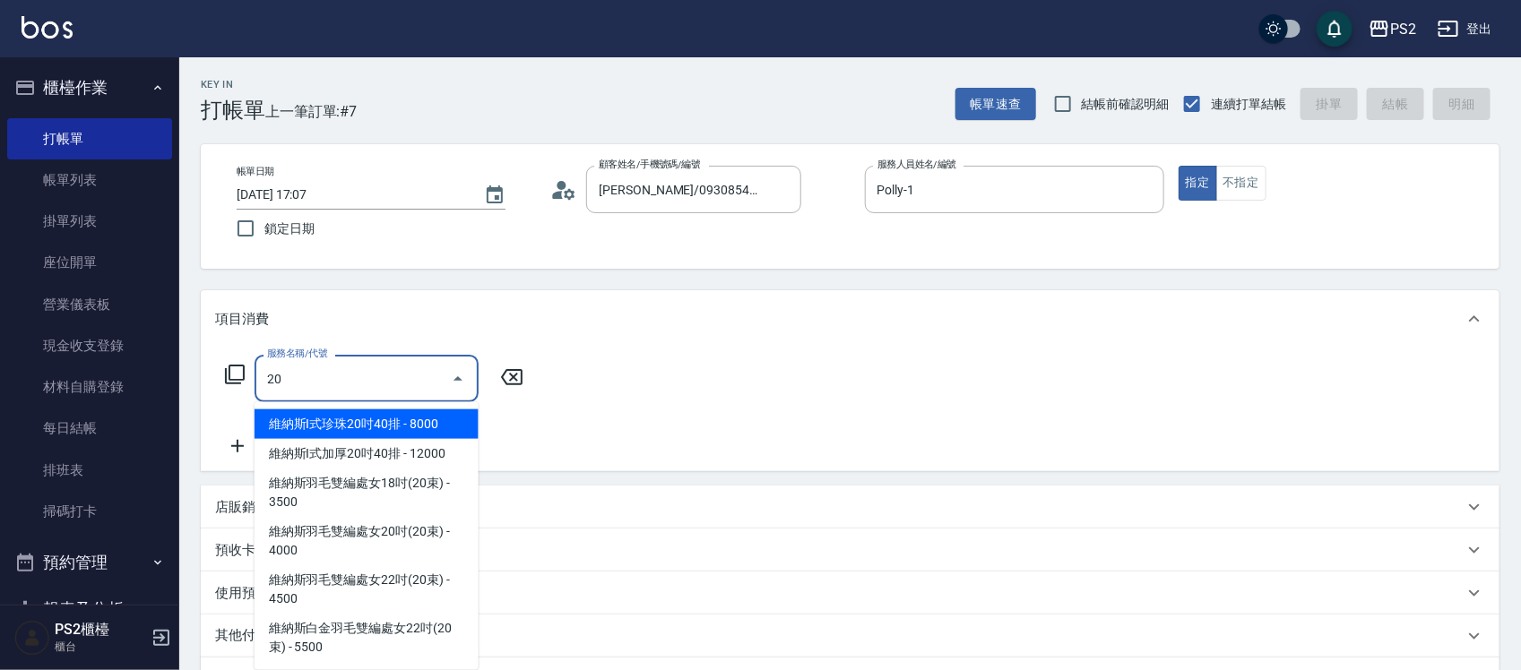
type input "2"
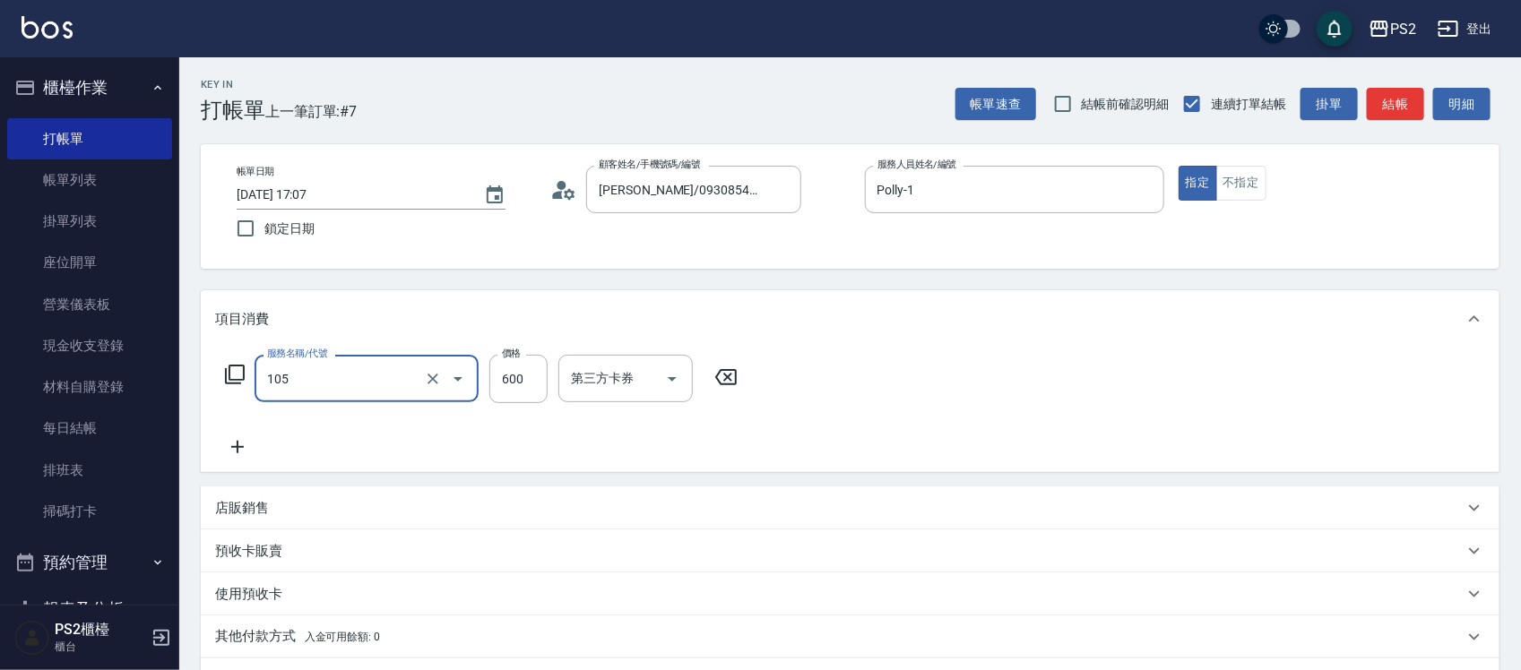
type input "A級洗剪600(105)"
click at [321, 329] on div "項目消費" at bounding box center [850, 318] width 1298 height 57
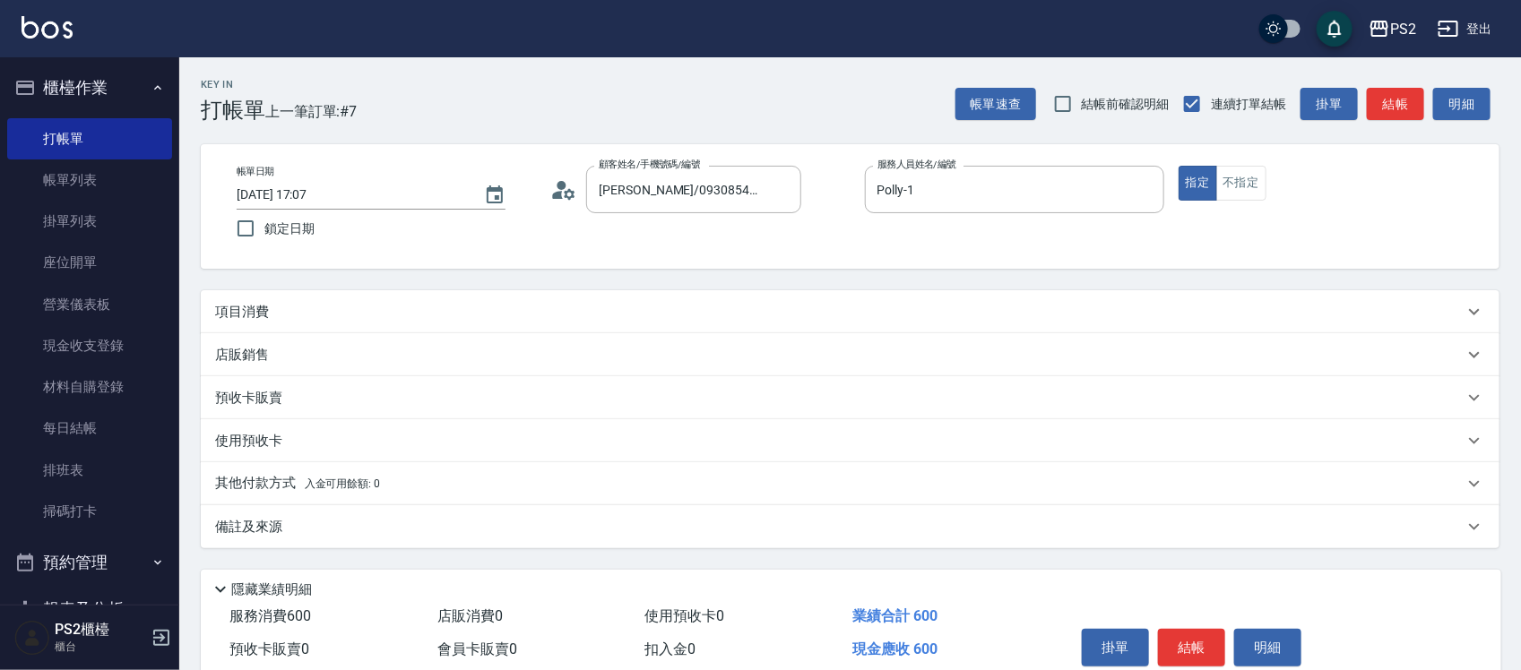
click at [419, 298] on div "項目消費" at bounding box center [850, 311] width 1298 height 43
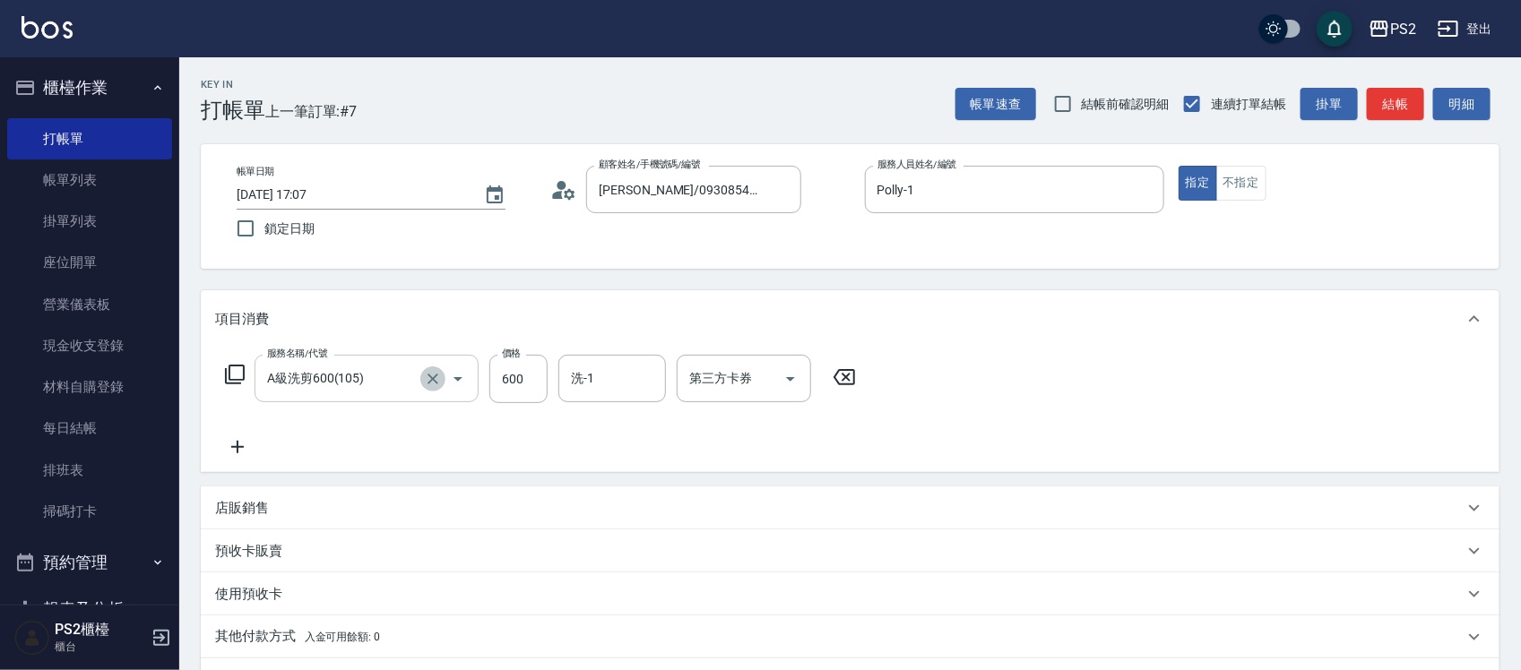
click at [430, 377] on icon "Clear" at bounding box center [433, 379] width 18 height 18
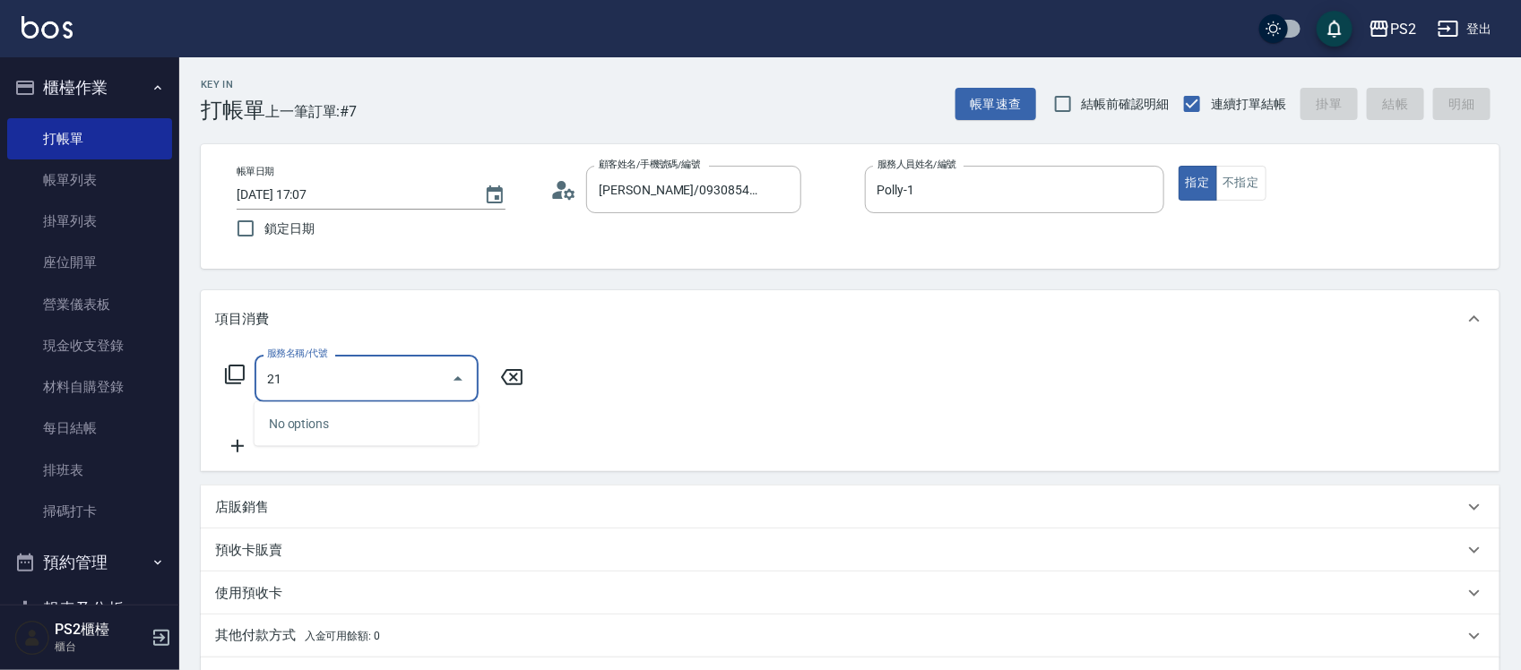
type input "2"
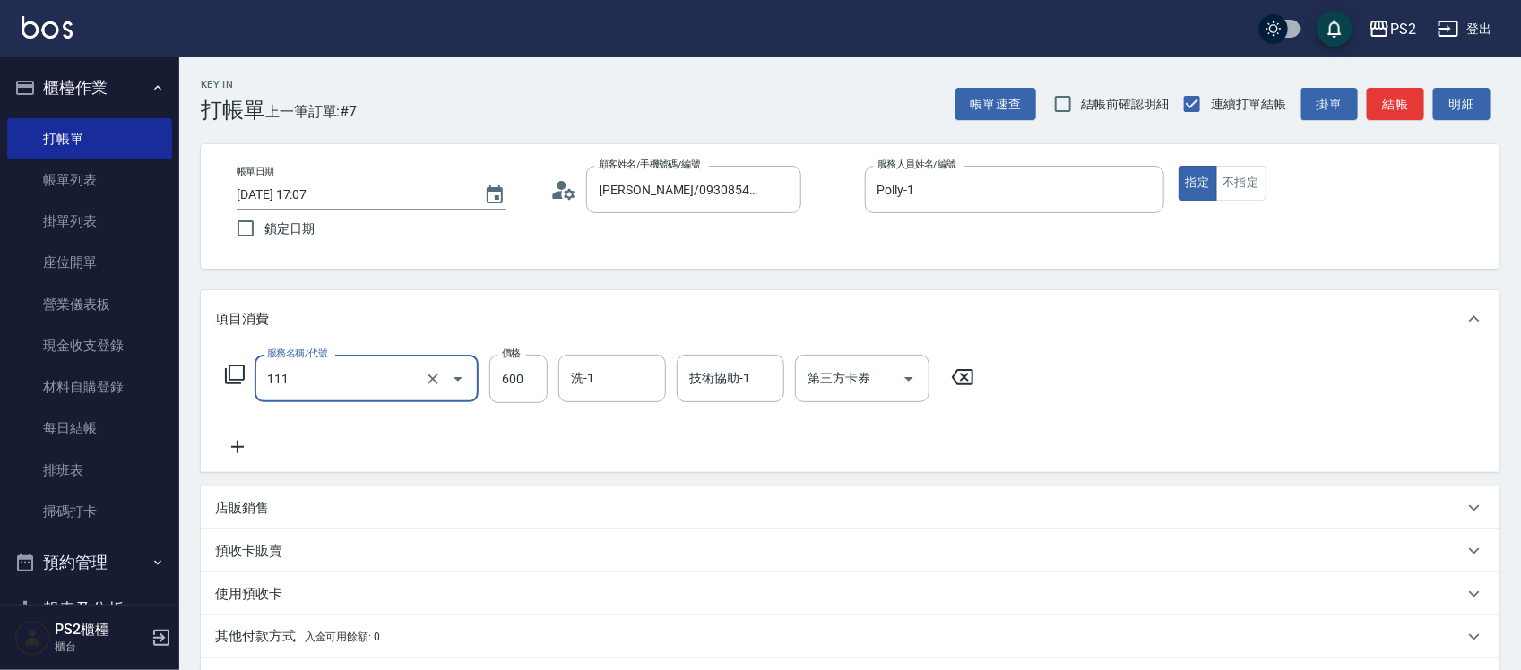
type input "精油洗+去角質(111)"
click at [1132, 321] on div "項目消費" at bounding box center [839, 319] width 1248 height 19
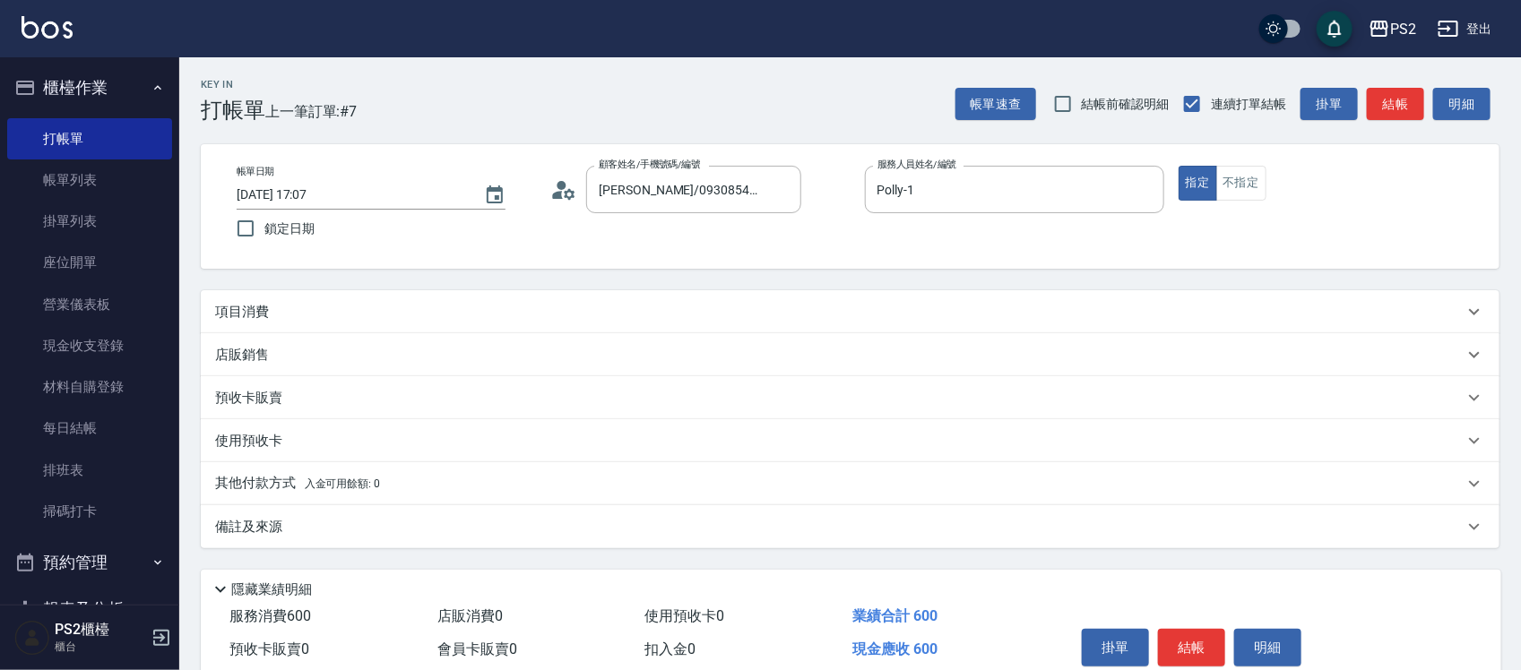
click at [1098, 312] on div "項目消費" at bounding box center [839, 312] width 1248 height 19
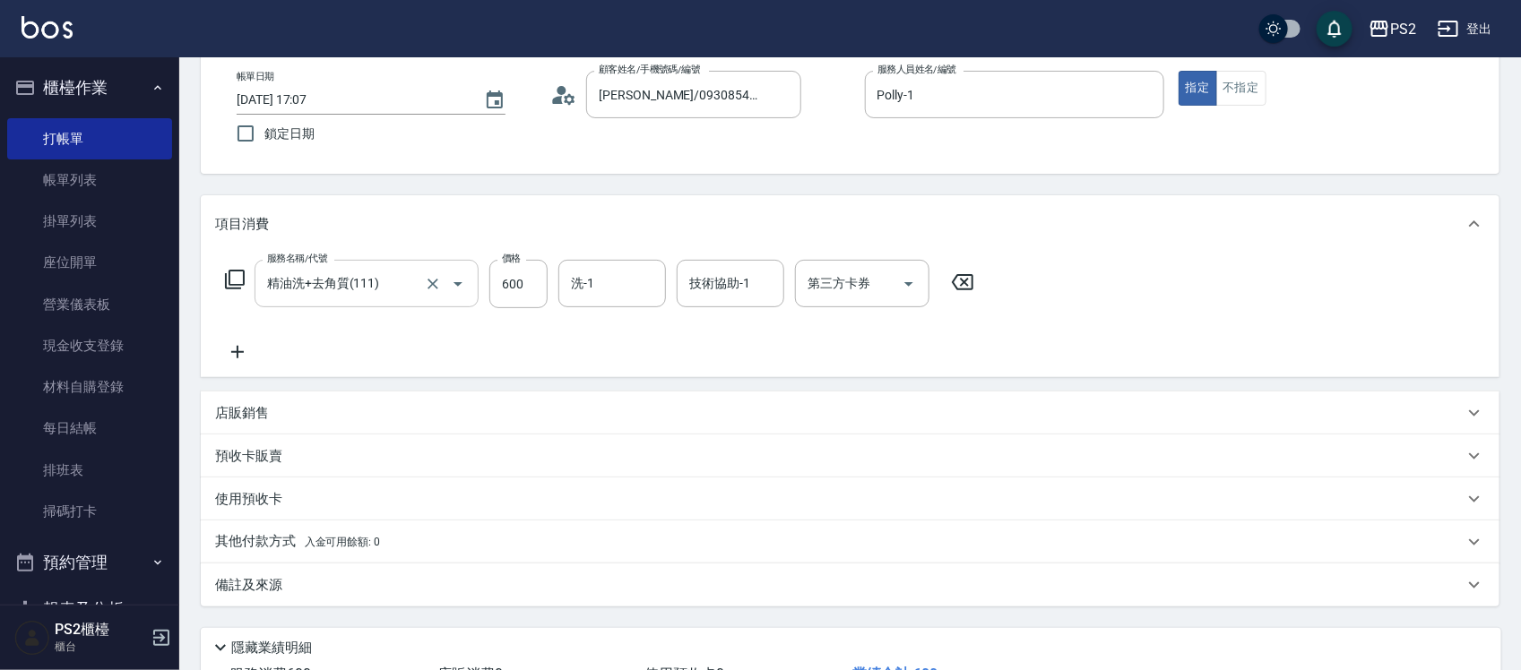
scroll to position [231, 0]
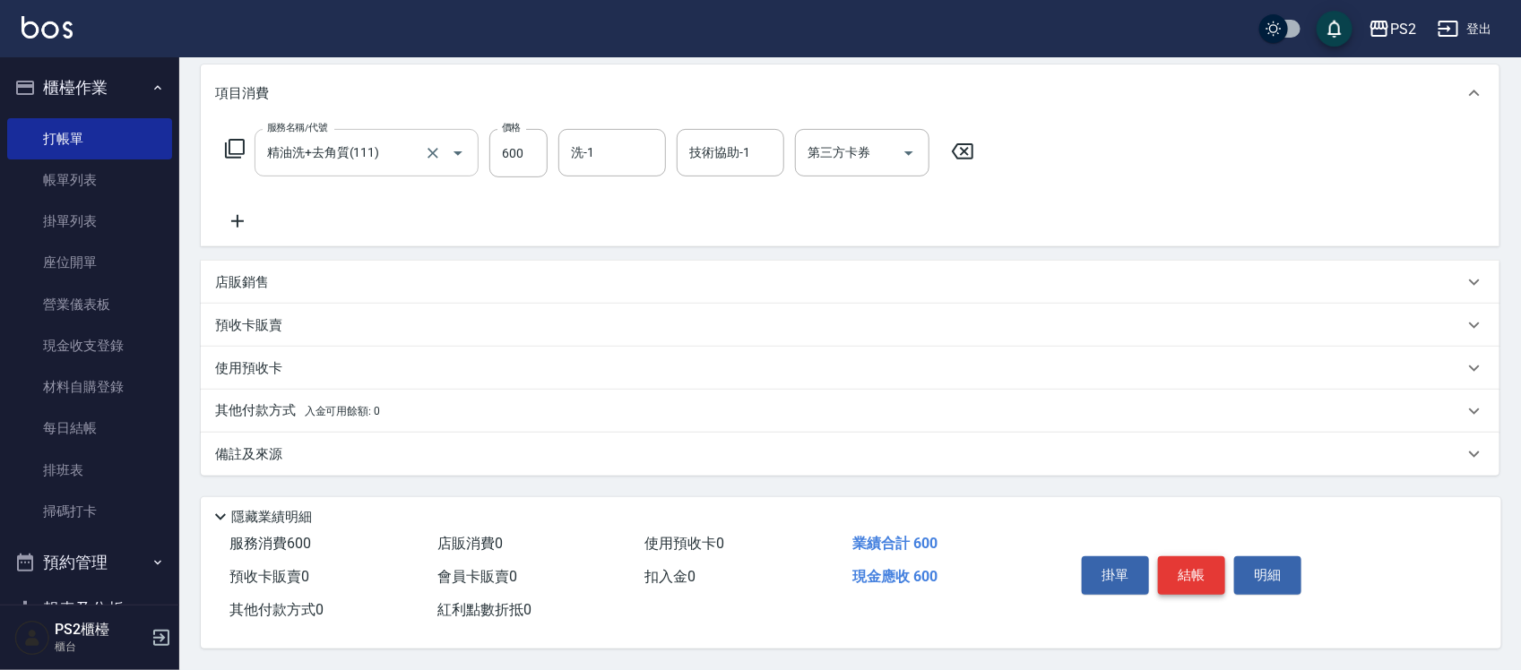
click at [1198, 563] on button "結帳" at bounding box center [1191, 575] width 67 height 38
type input "[DATE] 17:11"
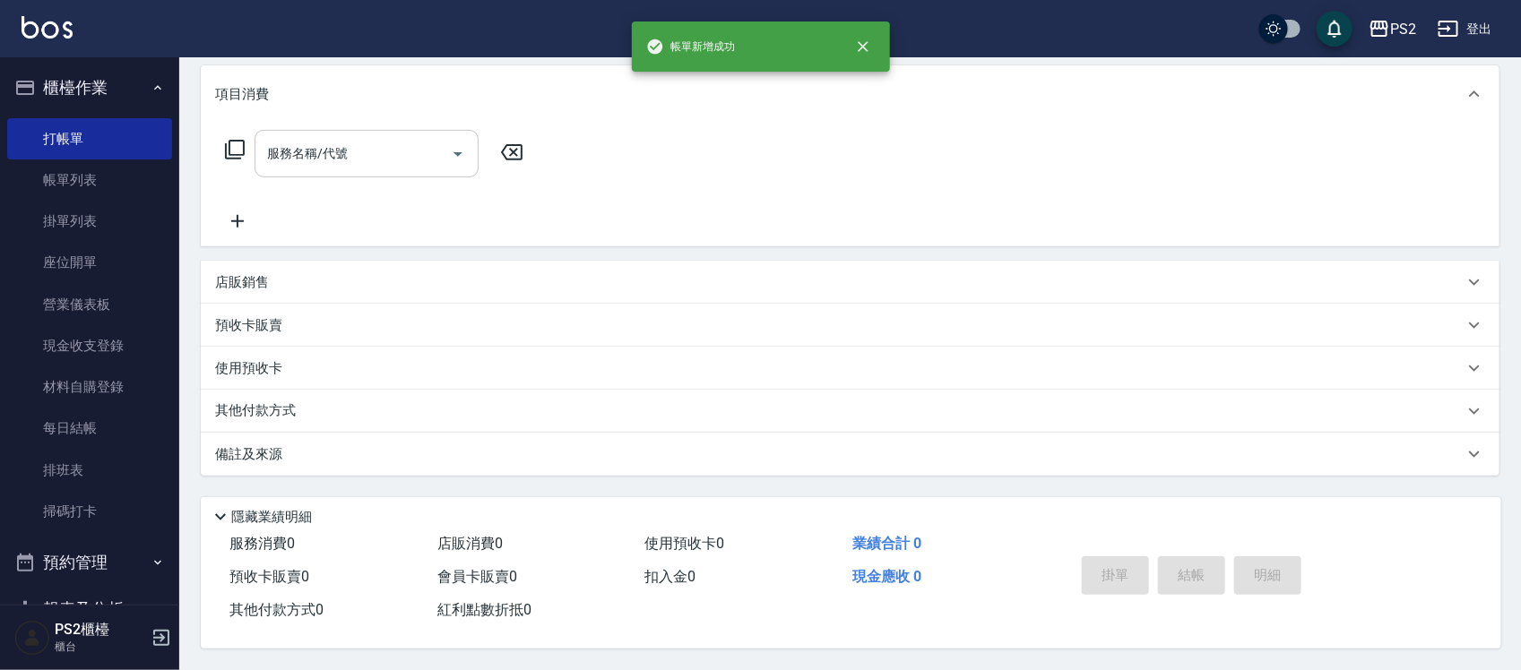
scroll to position [0, 0]
